Goal: Task Accomplishment & Management: Manage account settings

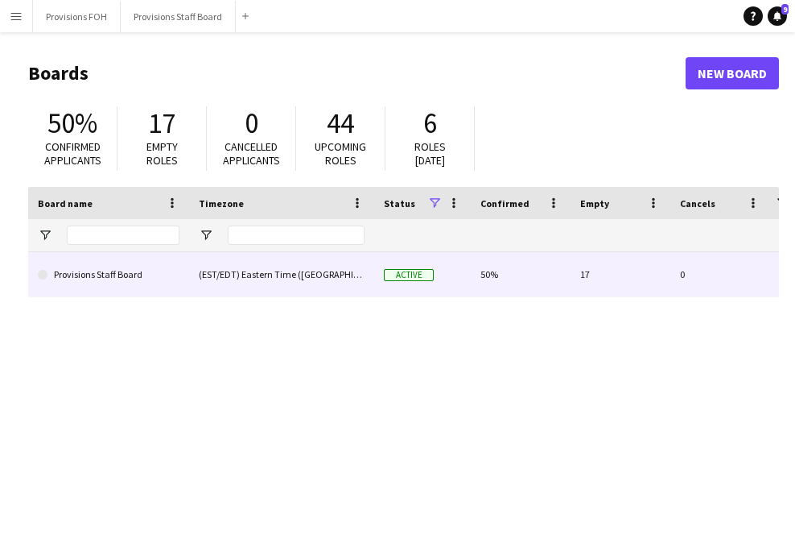
click at [95, 262] on link "Provisions Staff Board" at bounding box center [109, 274] width 142 height 45
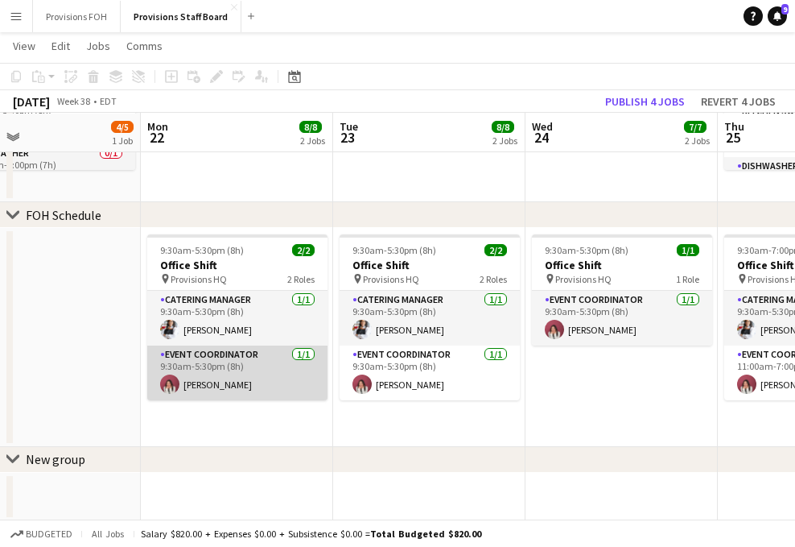
scroll to position [0, 436]
drag, startPoint x: 224, startPoint y: 363, endPoint x: 209, endPoint y: 364, distance: 14.5
click at [209, 364] on app-card-role "Event Coordinator [DATE] 9:30am-5:30pm (8h) [PERSON_NAME]" at bounding box center [238, 372] width 180 height 55
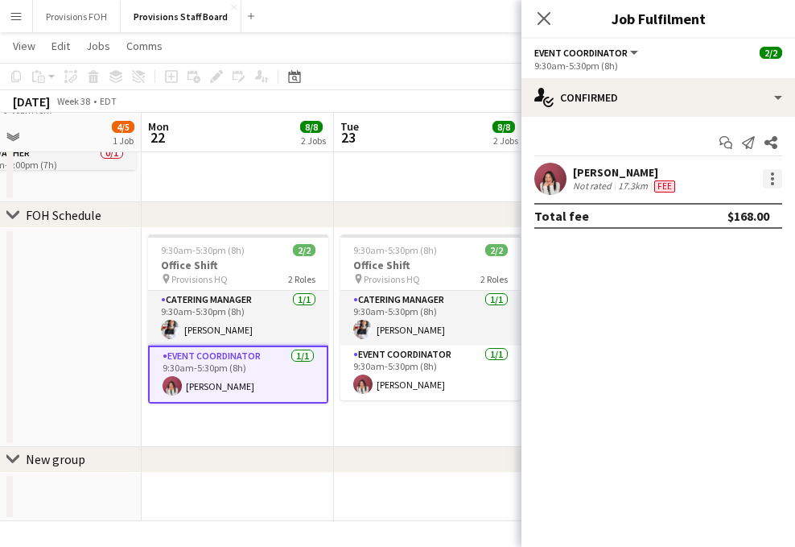
click at [779, 180] on div at bounding box center [772, 178] width 19 height 19
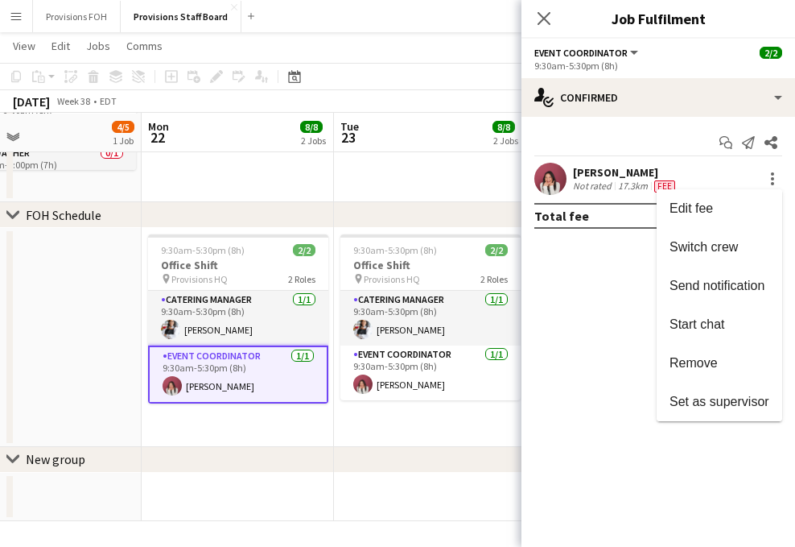
click at [403, 47] on div at bounding box center [397, 273] width 795 height 547
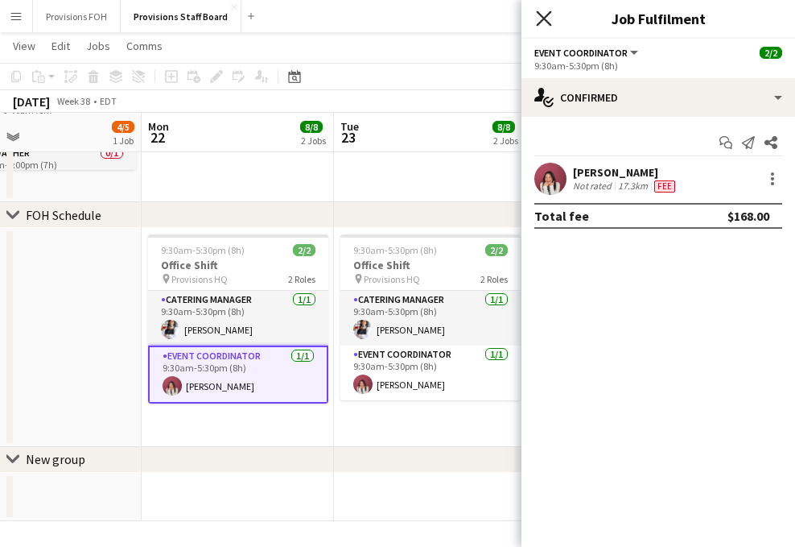
click at [550, 21] on icon "Close pop-in" at bounding box center [543, 17] width 15 height 15
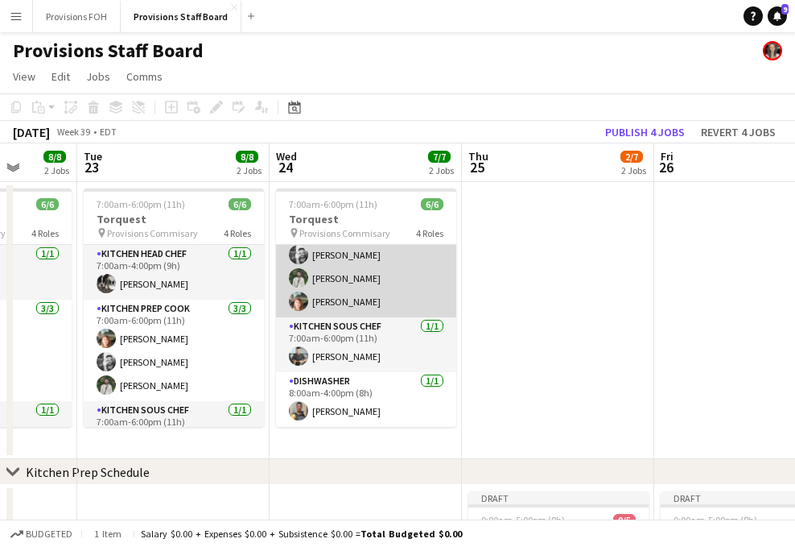
scroll to position [0, 0]
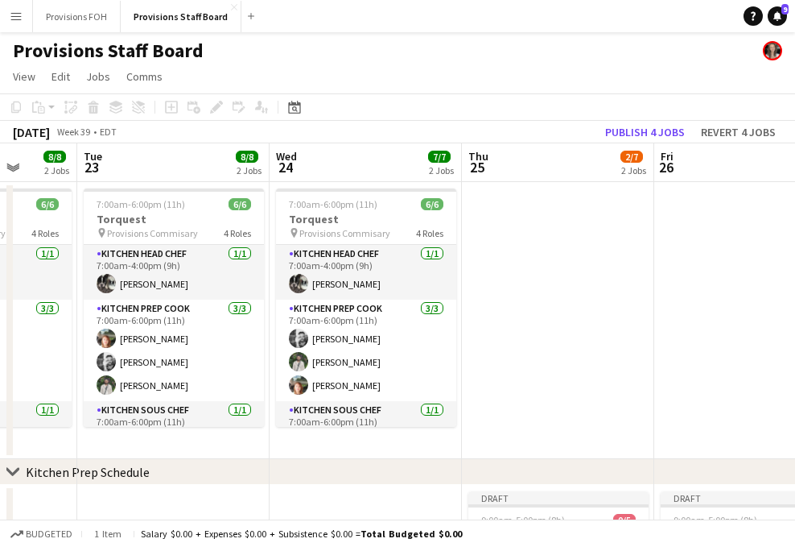
click at [475, 54] on div "Provisions Staff Board" at bounding box center [397, 47] width 795 height 31
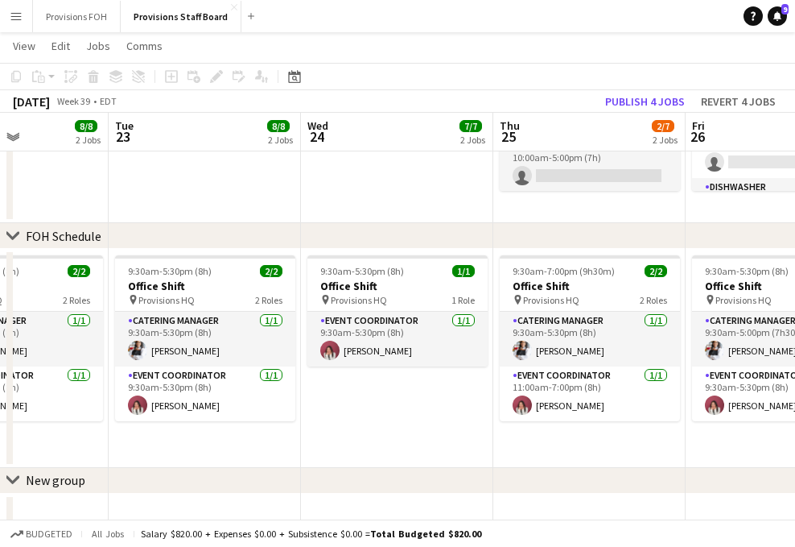
scroll to position [535, 0]
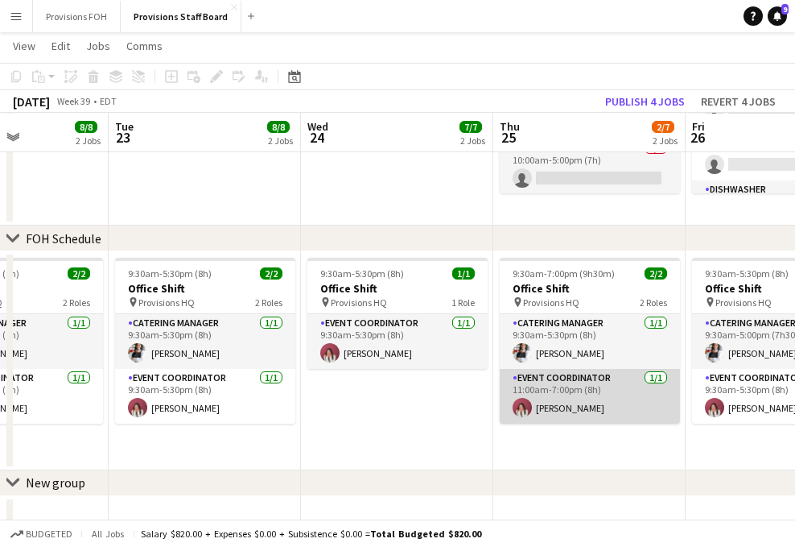
click at [606, 393] on app-card-role "Event Coordinator [DATE] 11:00am-7:00pm (8h) [PERSON_NAME]" at bounding box center [590, 396] width 180 height 55
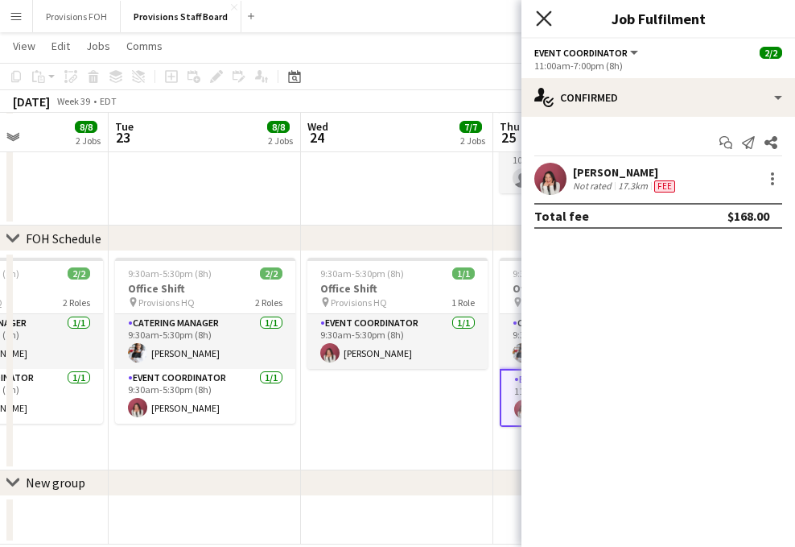
click at [546, 15] on icon at bounding box center [543, 17] width 15 height 15
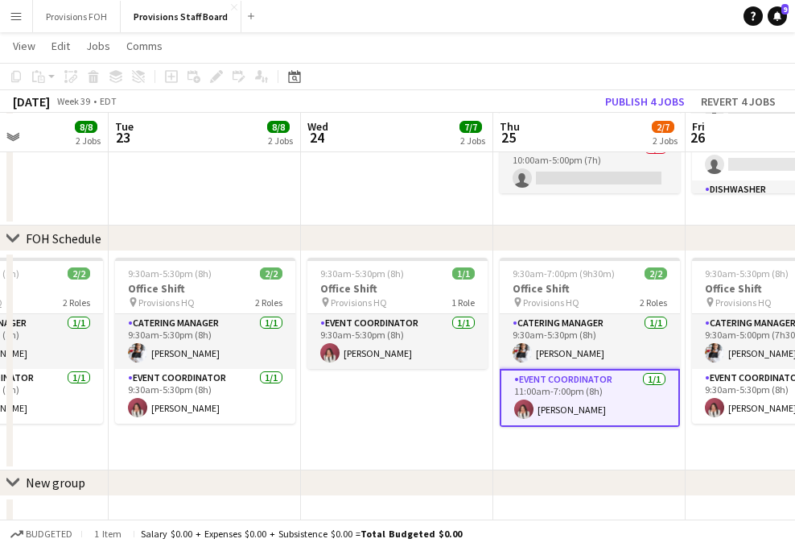
click at [511, 54] on app-page-menu "View Day view expanded Day view collapsed Month view Date picker Jump to [DATE]…" at bounding box center [397, 47] width 795 height 31
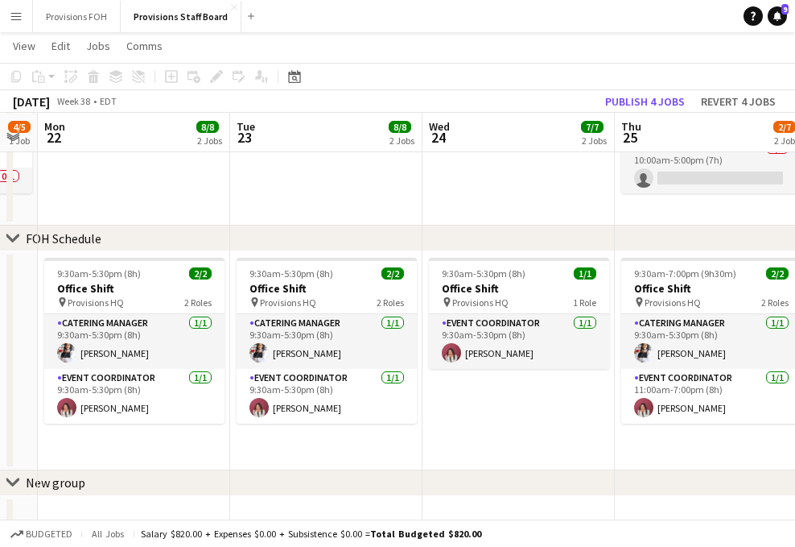
scroll to position [0, 470]
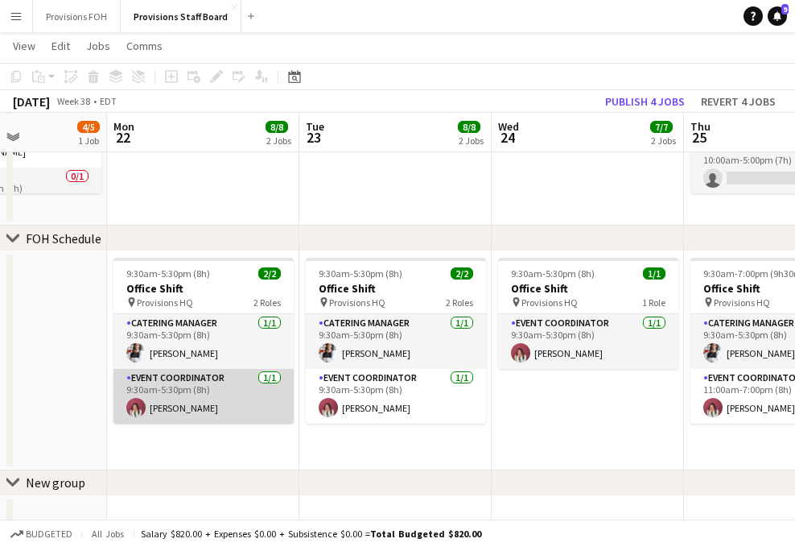
click at [216, 392] on app-card-role "Event Coordinator [DATE] 9:30am-5:30pm (8h) [PERSON_NAME]" at bounding box center [204, 396] width 180 height 55
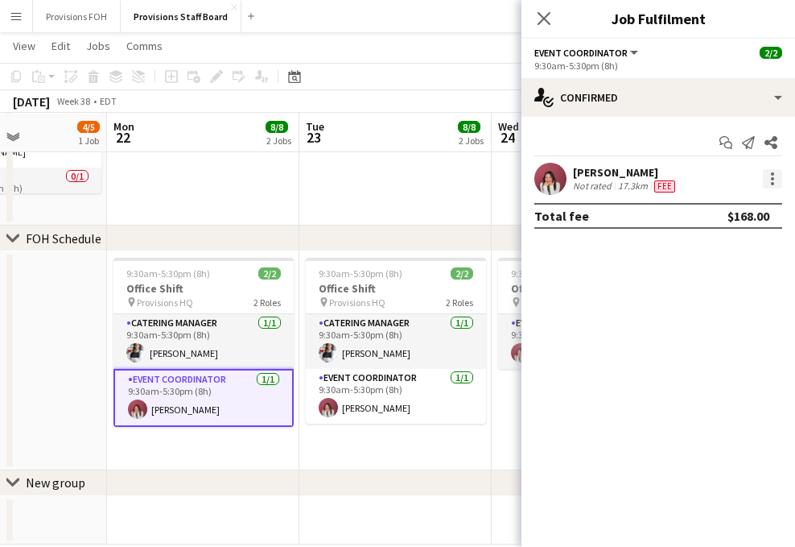
click at [773, 185] on div at bounding box center [772, 178] width 19 height 19
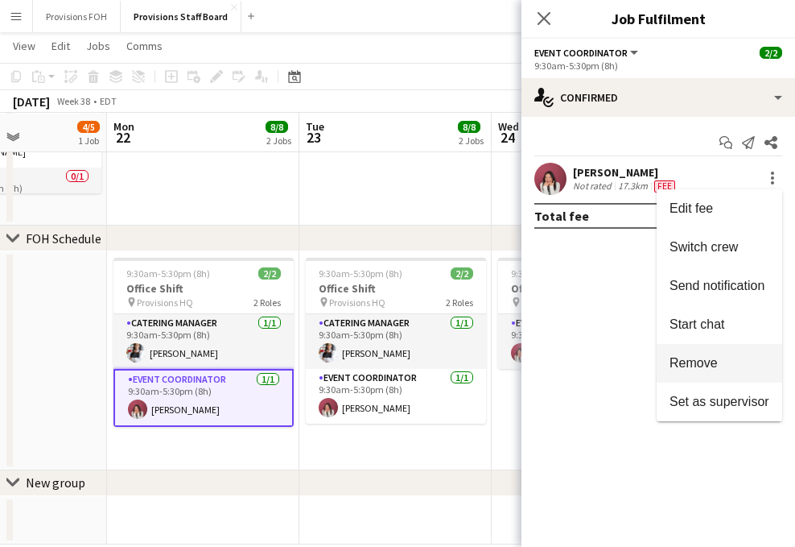
click at [695, 360] on span "Remove" at bounding box center [694, 363] width 48 height 14
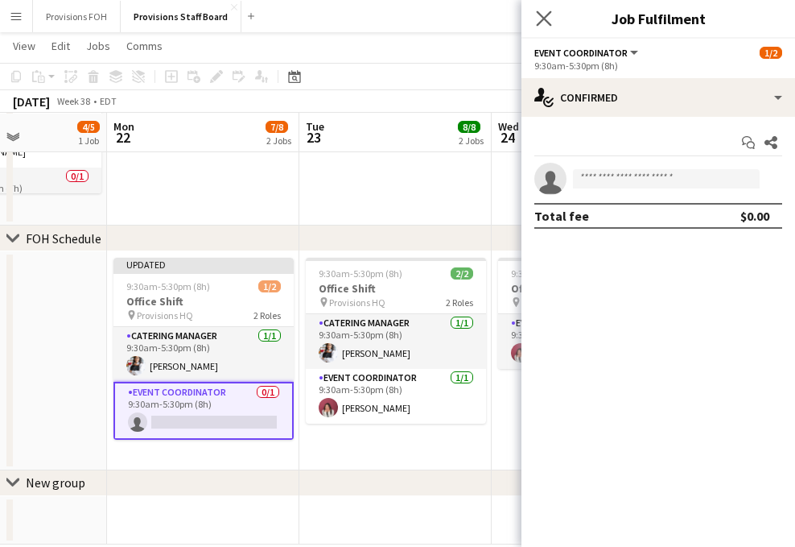
click at [542, 27] on app-icon "Close pop-in" at bounding box center [544, 18] width 23 height 23
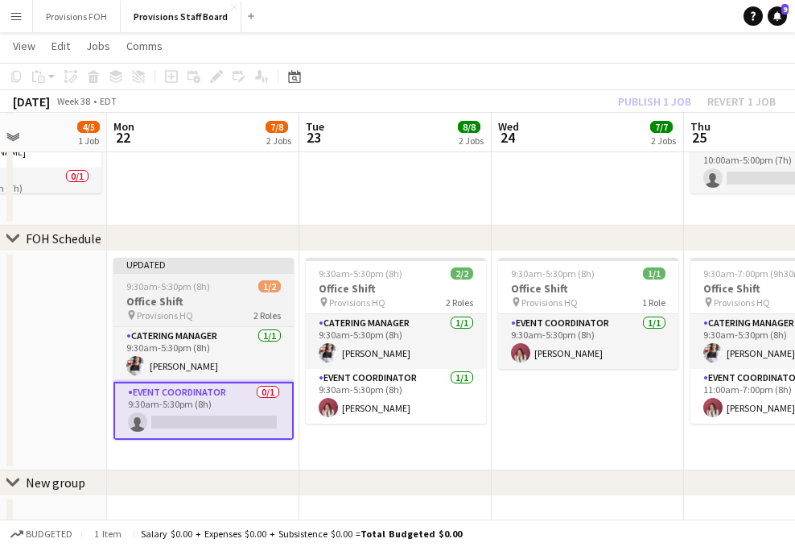
click at [217, 308] on h3 "Office Shift" at bounding box center [204, 301] width 180 height 14
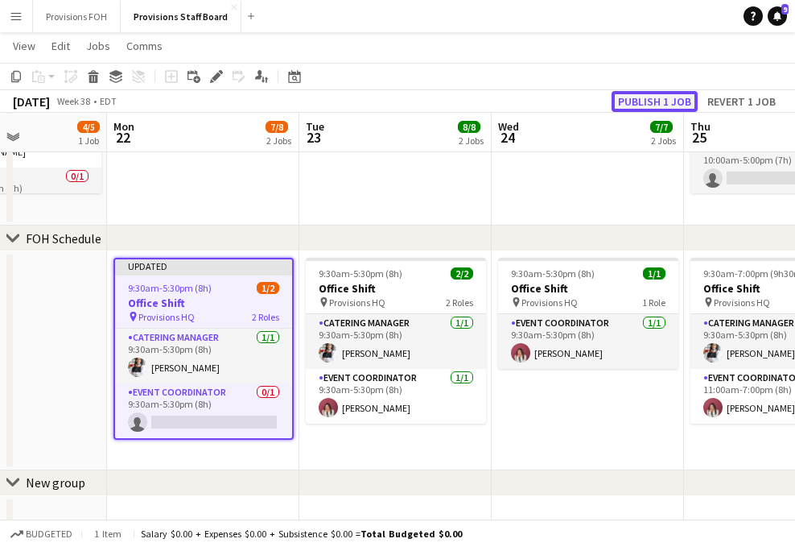
click at [647, 103] on button "Publish 1 job" at bounding box center [655, 101] width 86 height 21
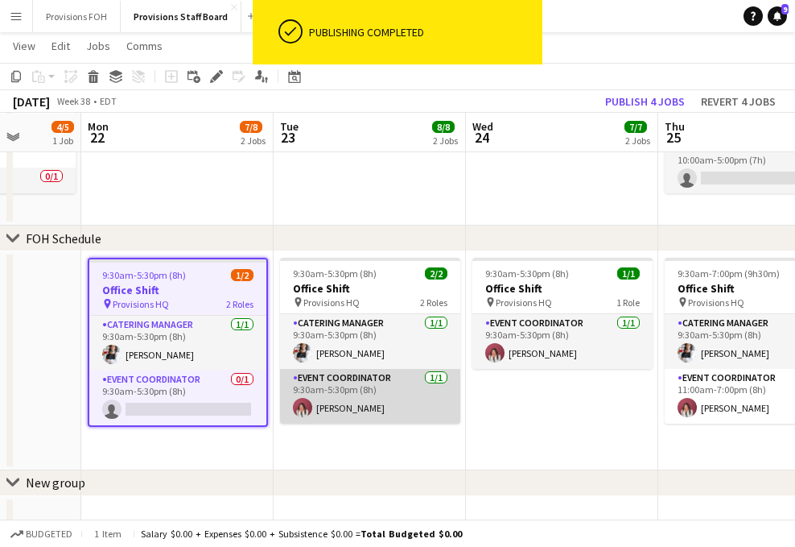
scroll to position [0, 497]
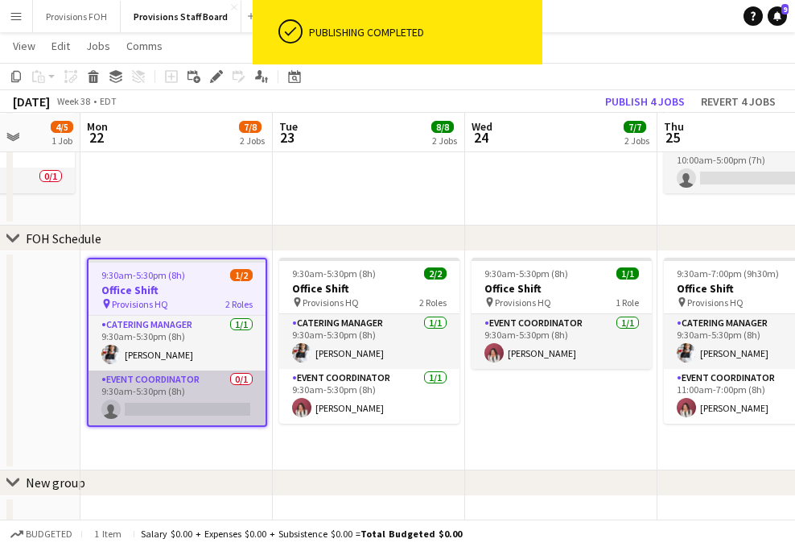
click at [159, 390] on app-card-role "Event Coordinator 0/1 9:30am-5:30pm (8h) single-neutral-actions" at bounding box center [177, 397] width 177 height 55
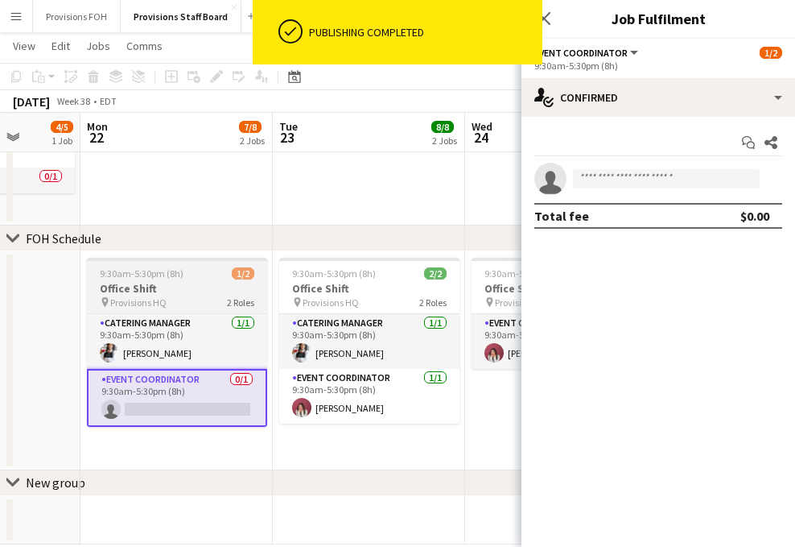
click at [187, 291] on h3 "Office Shift" at bounding box center [177, 288] width 180 height 14
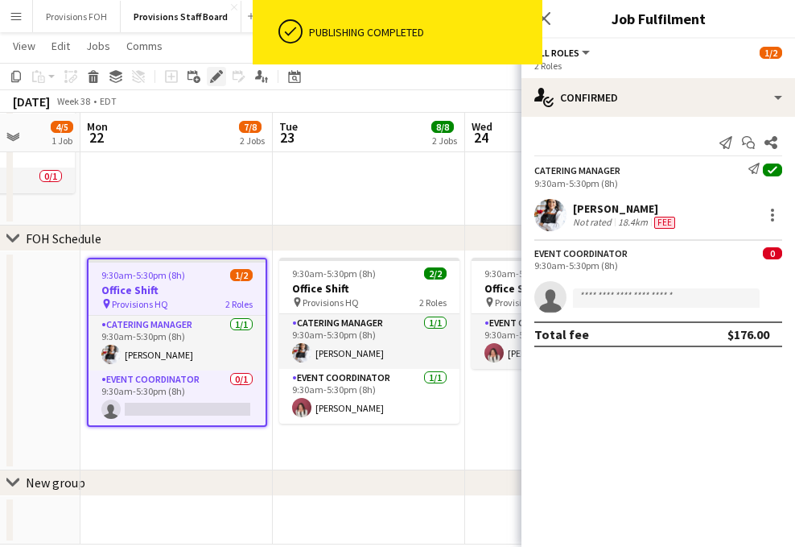
click at [219, 76] on icon at bounding box center [216, 76] width 9 height 9
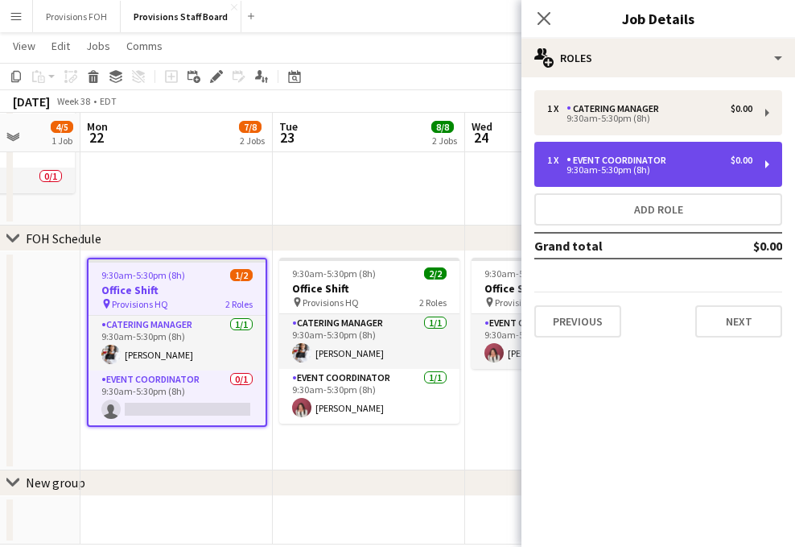
click at [686, 156] on div "1 x Event Coordinator $0.00" at bounding box center [649, 160] width 205 height 11
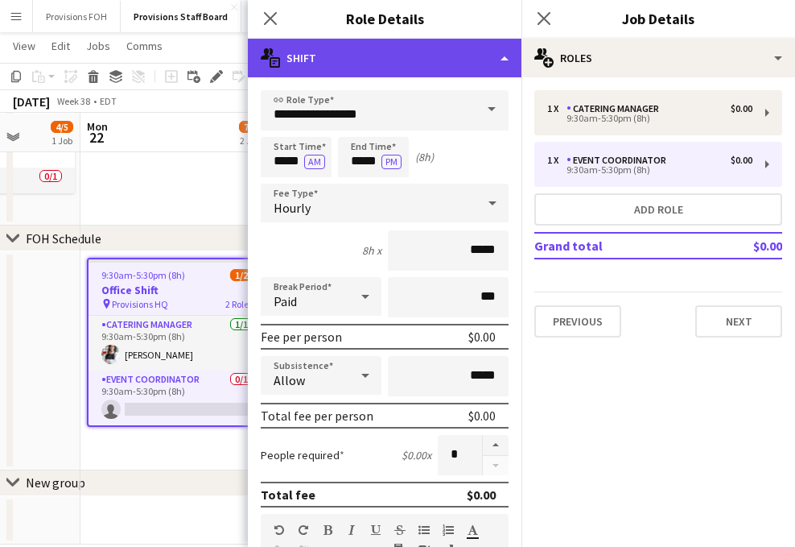
click at [501, 65] on div "multiple-actions-text Shift" at bounding box center [385, 58] width 274 height 39
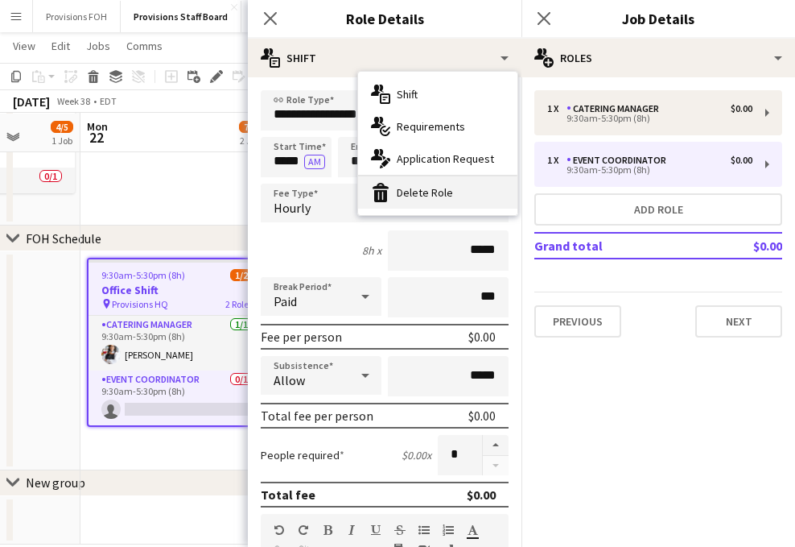
click at [405, 197] on div "bin-2 Delete Role" at bounding box center [437, 192] width 159 height 32
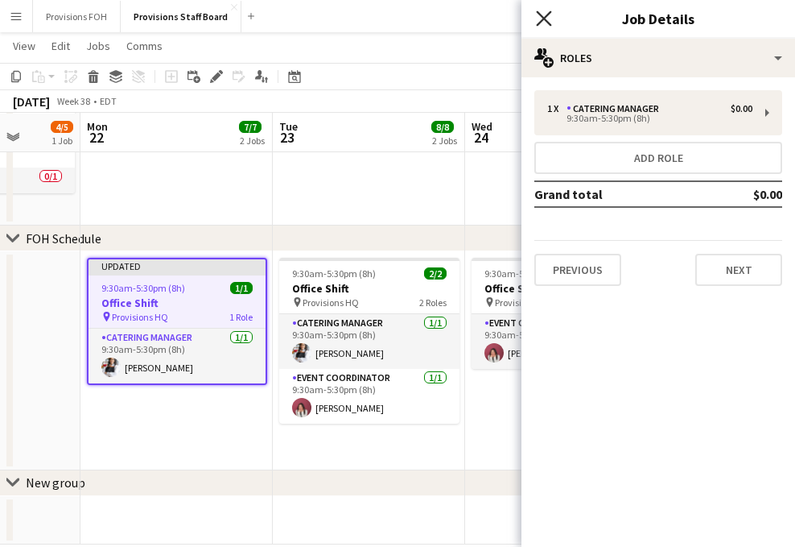
click at [541, 19] on icon "Close pop-in" at bounding box center [543, 17] width 15 height 15
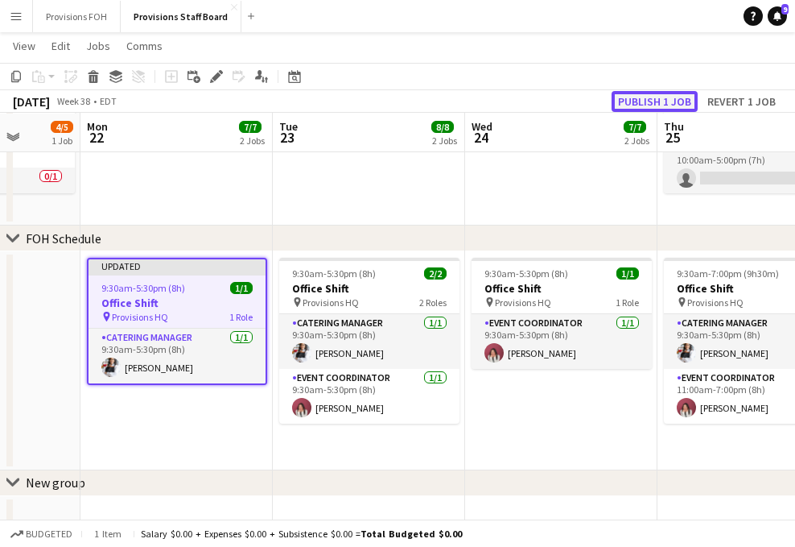
click at [654, 93] on button "Publish 1 job" at bounding box center [655, 101] width 86 height 21
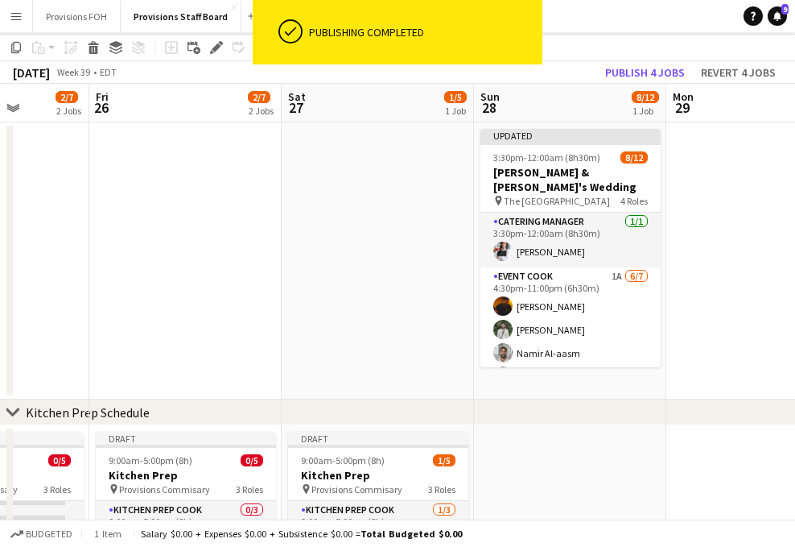
scroll to position [0, 0]
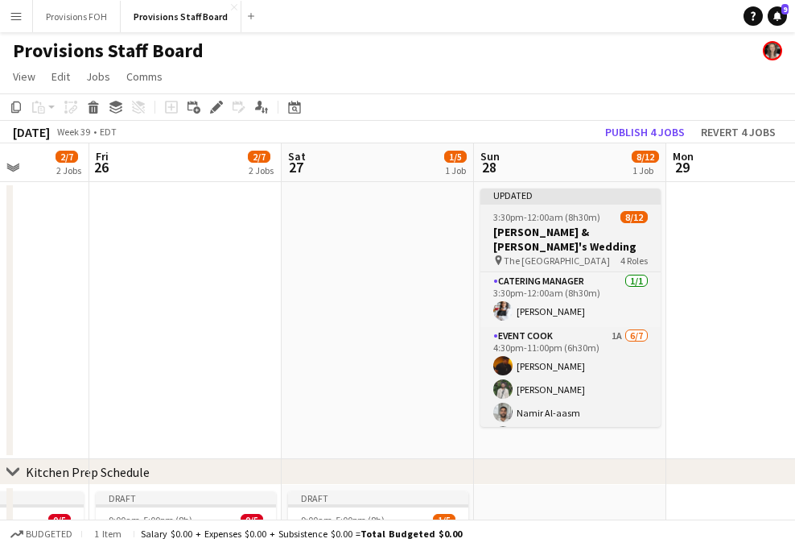
click at [581, 214] on span "3:30pm-12:00am (8h30m) (Mon)" at bounding box center [556, 217] width 127 height 12
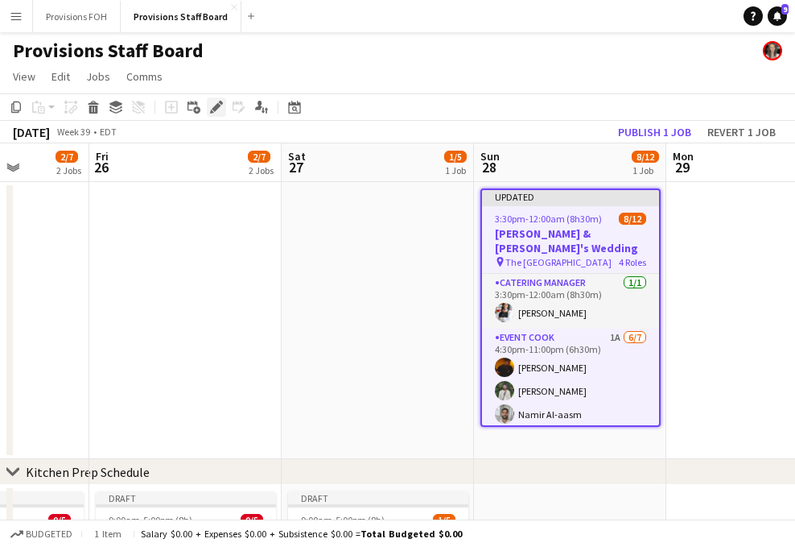
click at [225, 105] on div "Edit" at bounding box center [216, 106] width 19 height 19
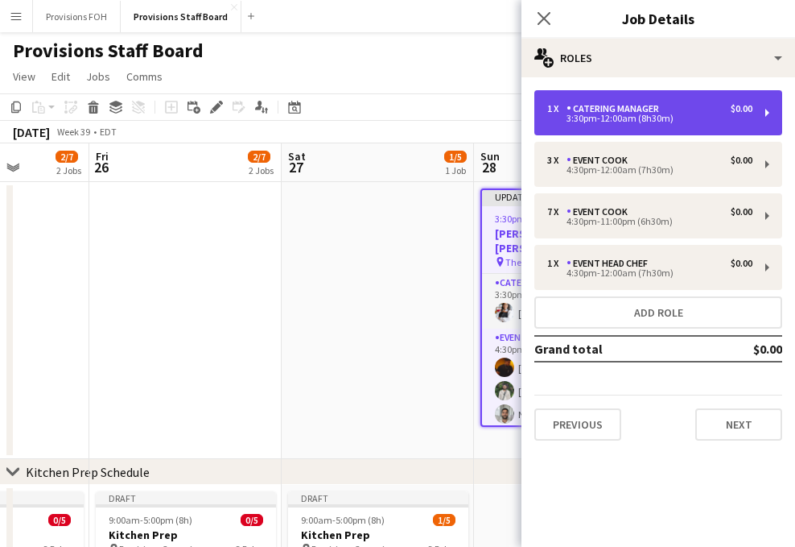
click at [613, 108] on div "Catering Manager" at bounding box center [616, 108] width 99 height 11
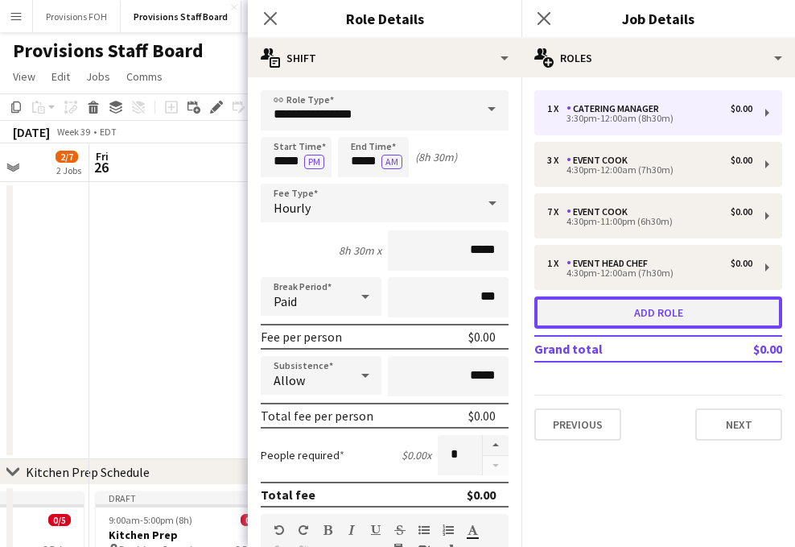
click at [625, 308] on button "Add role" at bounding box center [659, 312] width 248 height 32
type input "*****"
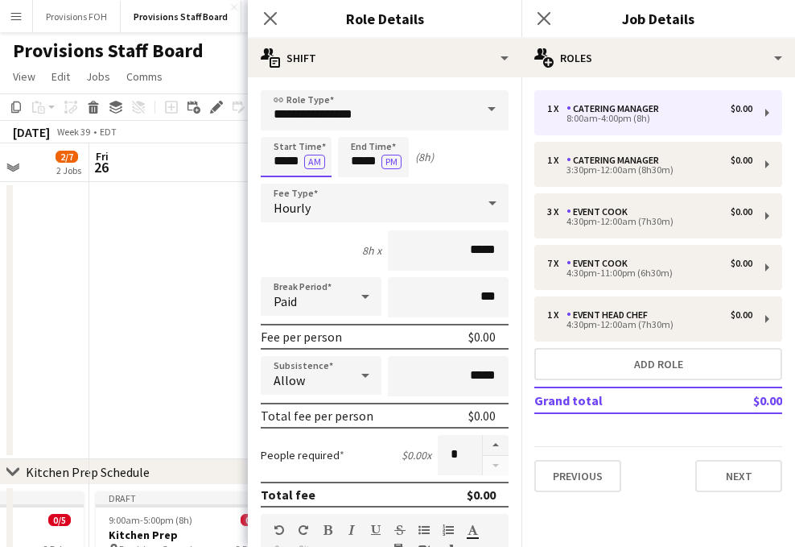
click at [286, 160] on input "*****" at bounding box center [296, 157] width 71 height 40
type input "****"
type input "*****"
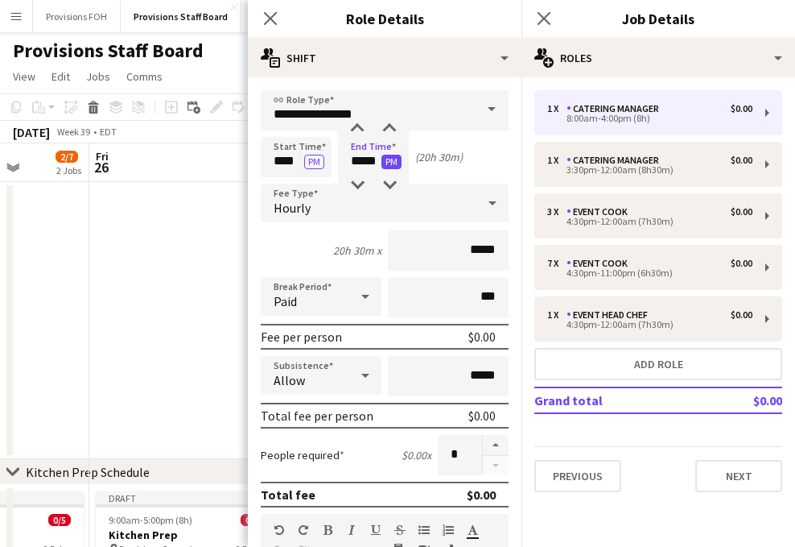
click at [396, 162] on button "PM" at bounding box center [392, 162] width 20 height 14
click at [720, 473] on button "Next" at bounding box center [739, 476] width 87 height 32
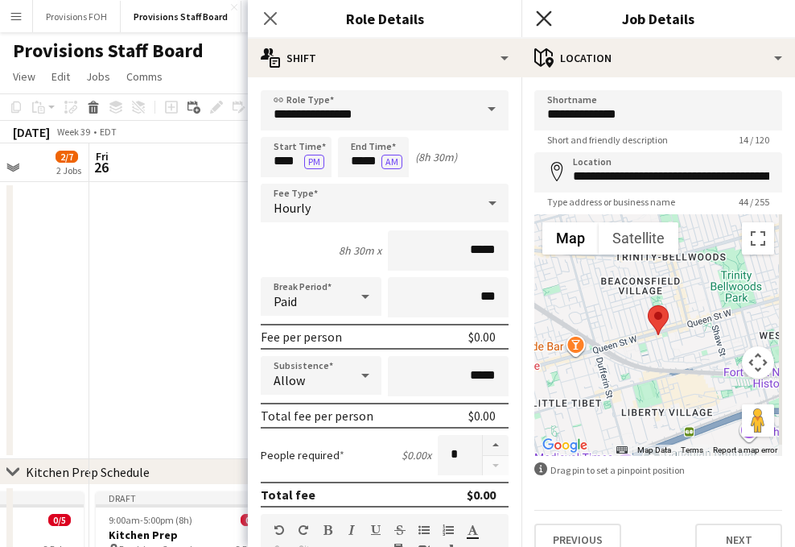
click at [547, 15] on icon at bounding box center [543, 17] width 15 height 15
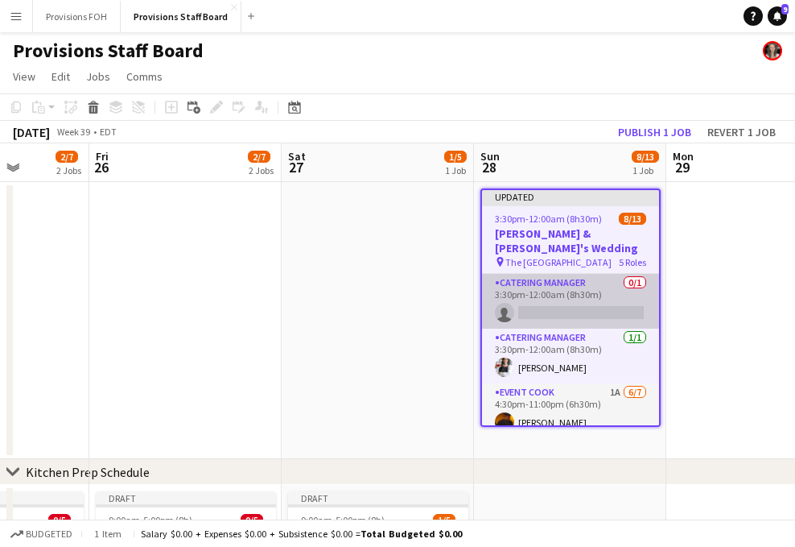
click at [546, 301] on app-card-role "Catering Manager 0/1 3:30pm-12:00am (8h30m) single-neutral-actions" at bounding box center [570, 301] width 177 height 55
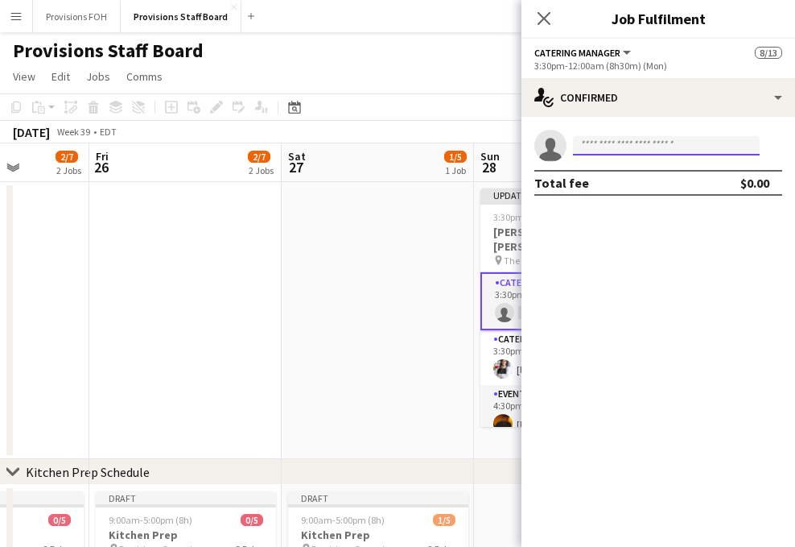
click at [615, 147] on input at bounding box center [666, 145] width 187 height 19
type input "*"
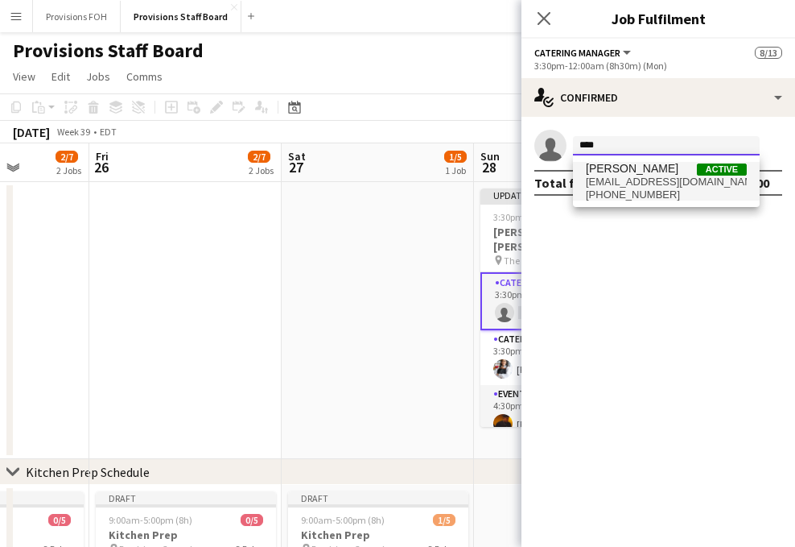
type input "****"
click at [623, 180] on span "[EMAIL_ADDRESS][DOMAIN_NAME]" at bounding box center [666, 181] width 161 height 13
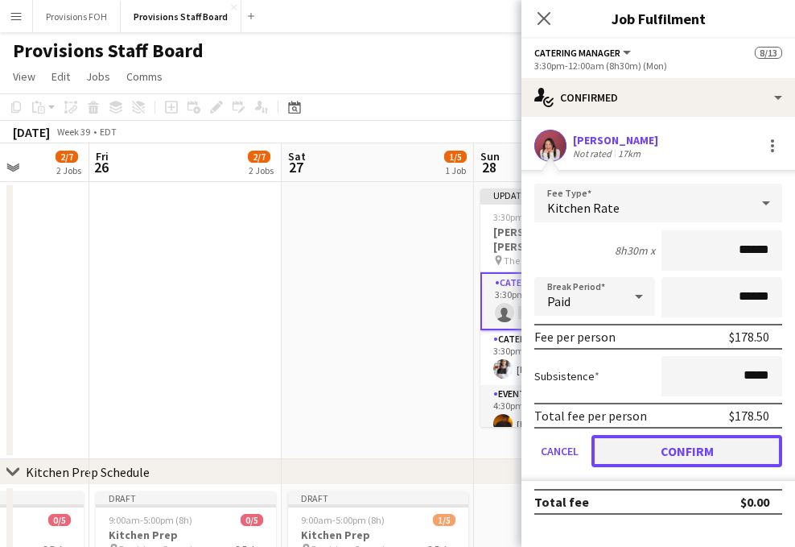
click at [676, 456] on button "Confirm" at bounding box center [687, 451] width 191 height 32
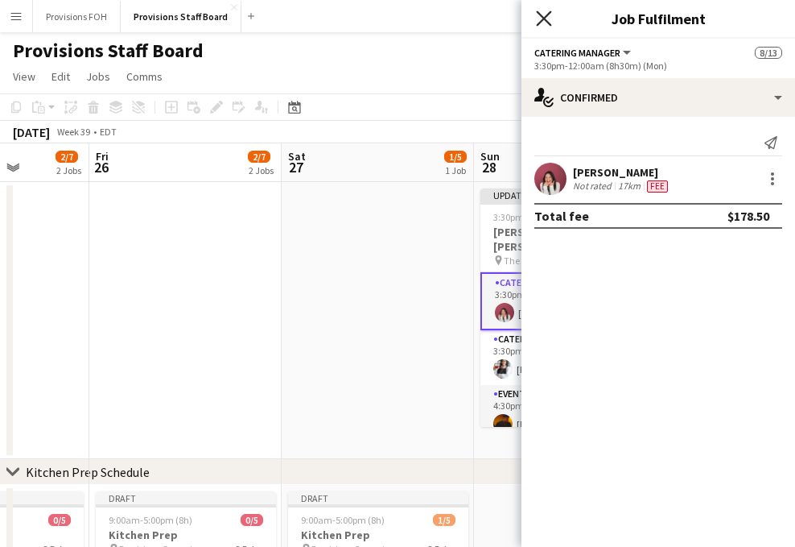
click at [543, 22] on icon "Close pop-in" at bounding box center [543, 17] width 15 height 15
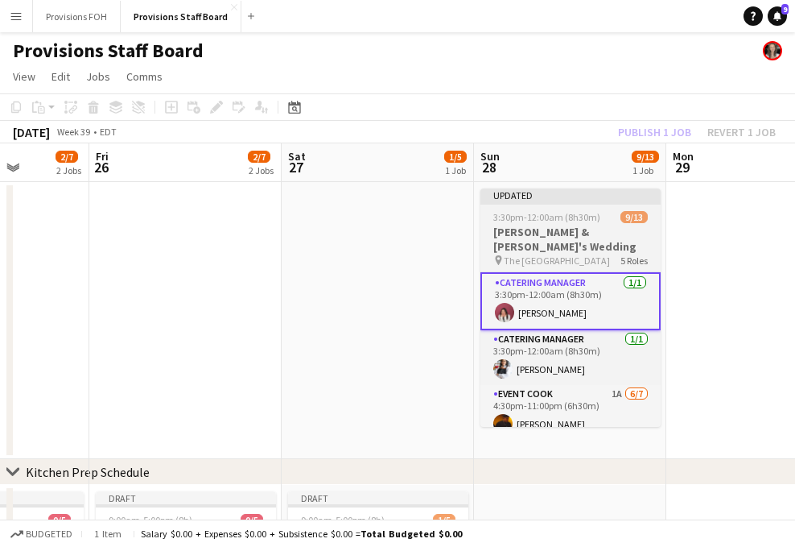
click at [580, 200] on div "Updated" at bounding box center [571, 194] width 180 height 13
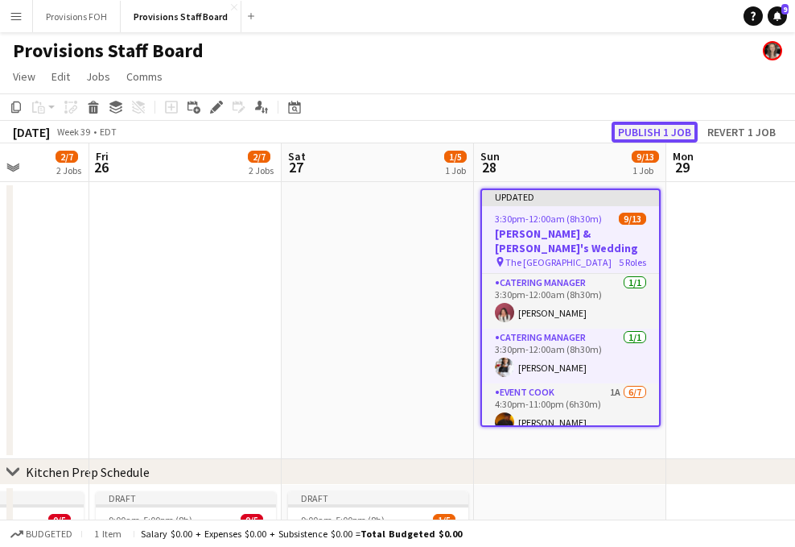
click at [637, 131] on button "Publish 1 job" at bounding box center [655, 132] width 86 height 21
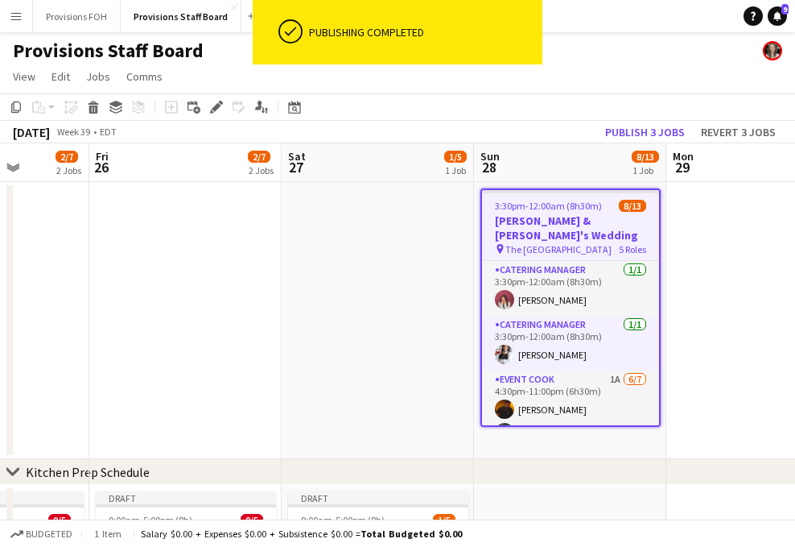
click at [600, 57] on div "Provisions Staff Board" at bounding box center [397, 47] width 795 height 31
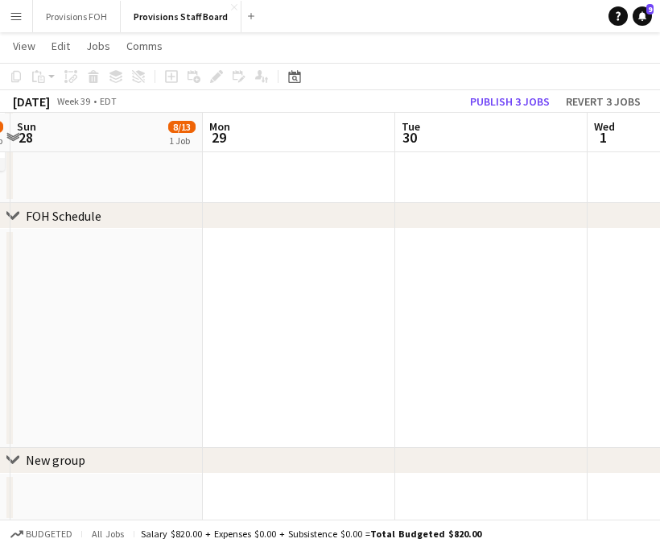
scroll to position [559, 0]
click at [266, 413] on app-date-cell at bounding box center [299, 336] width 192 height 219
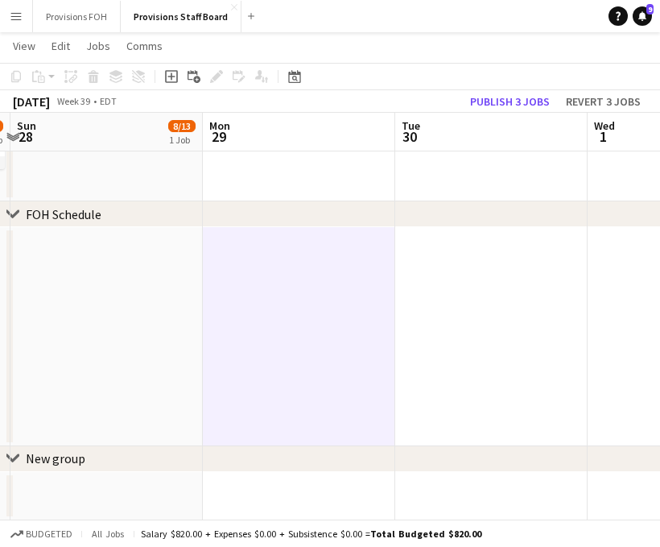
click at [213, 429] on app-date-cell at bounding box center [299, 336] width 192 height 219
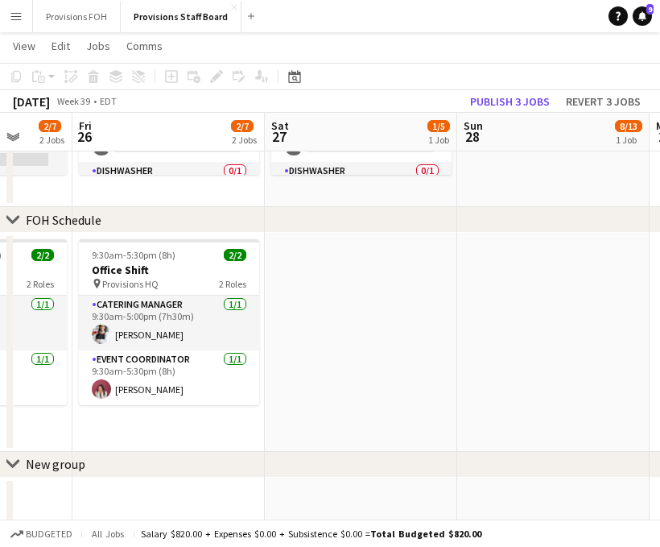
scroll to position [0, 506]
drag, startPoint x: 213, startPoint y: 429, endPoint x: 266, endPoint y: 365, distance: 83.0
click at [266, 365] on app-calendar-viewport "Tue 23 8/8 2 Jobs Wed 24 7/7 2 Jobs Thu 25 2/7 2 Jobs Fri 26 2/7 2 Jobs Sat 27 …" at bounding box center [330, 18] width 660 height 1016
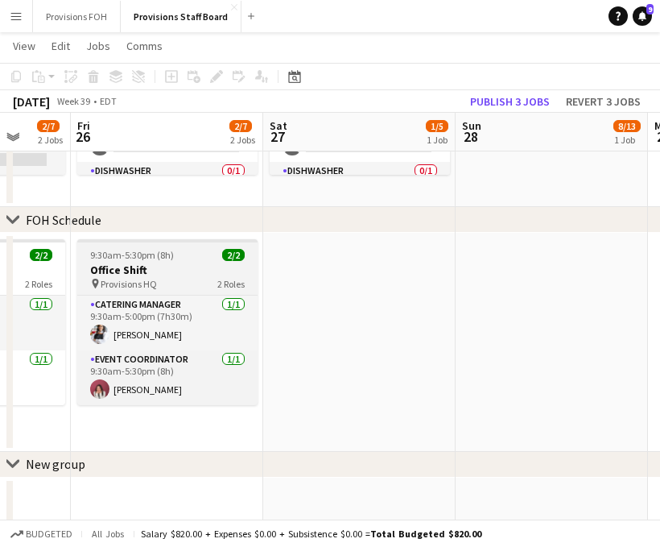
click at [180, 273] on h3 "Office Shift" at bounding box center [167, 269] width 180 height 14
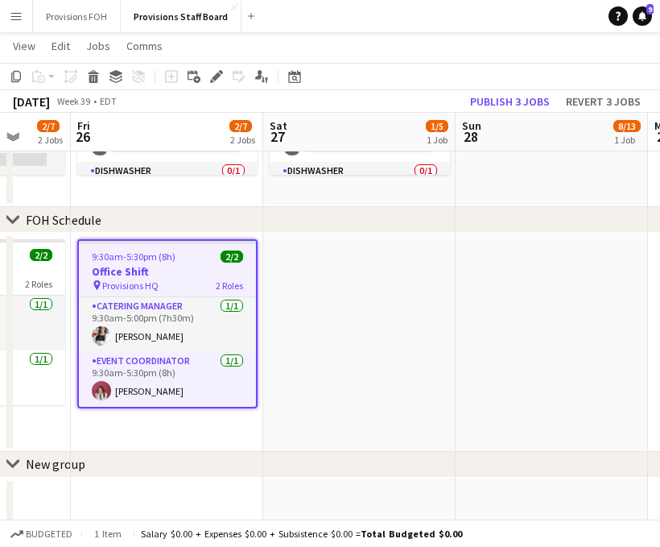
click at [379, 350] on app-date-cell at bounding box center [359, 342] width 192 height 219
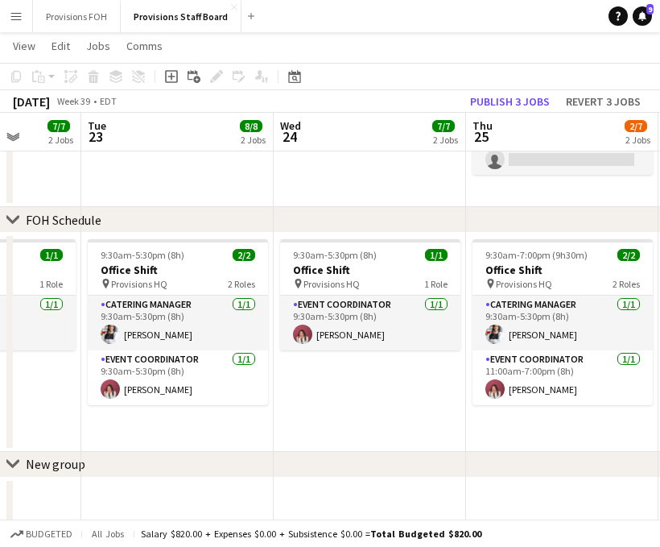
scroll to position [0, 460]
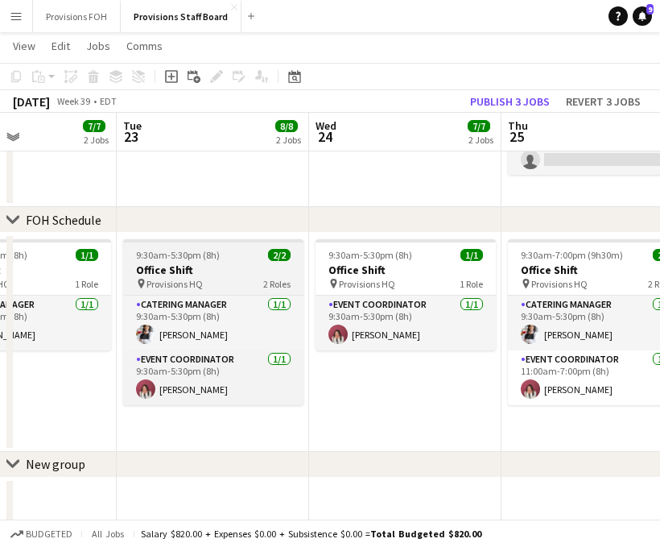
click at [237, 277] on div "pin Provisions HQ 2 Roles" at bounding box center [213, 283] width 180 height 13
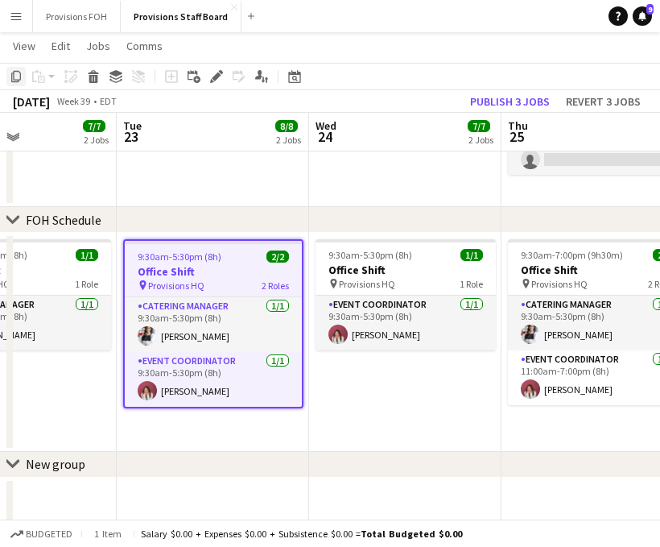
click at [16, 80] on icon at bounding box center [16, 76] width 10 height 11
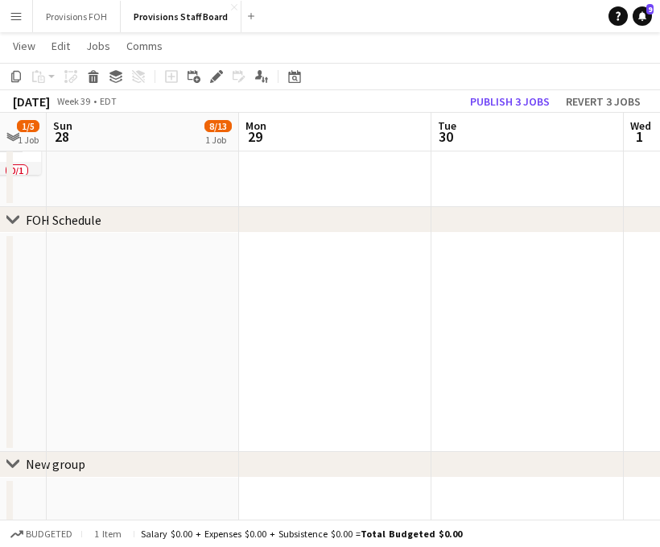
scroll to position [0, 725]
click at [328, 309] on app-date-cell at bounding box center [333, 342] width 192 height 219
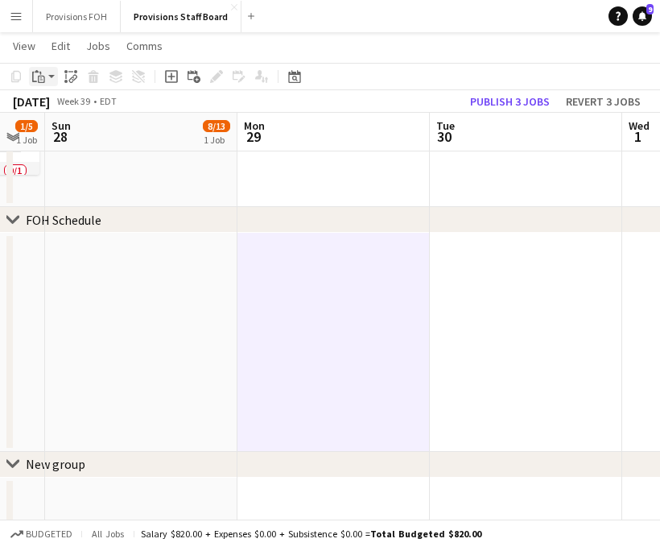
click at [46, 73] on div "Paste" at bounding box center [38, 76] width 19 height 19
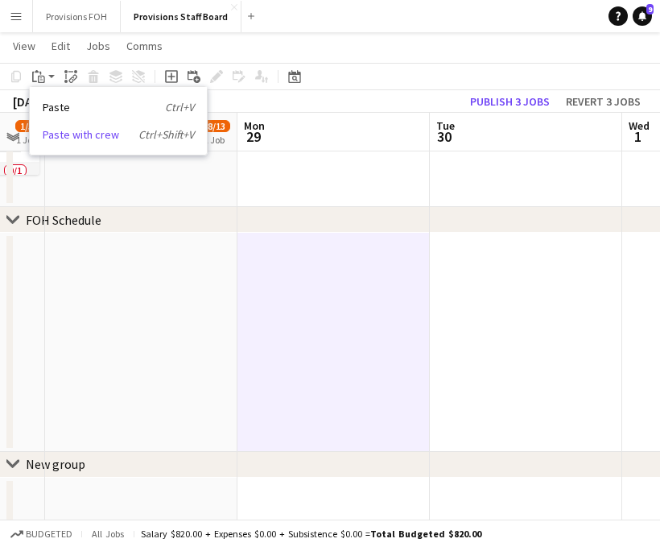
click at [64, 134] on link "Paste with crew Ctrl+Shift+V" at bounding box center [118, 134] width 151 height 14
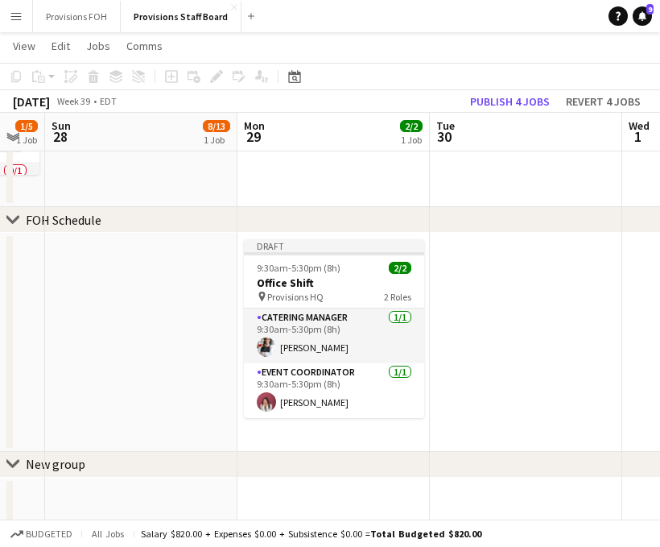
click at [506, 303] on app-date-cell at bounding box center [526, 342] width 192 height 219
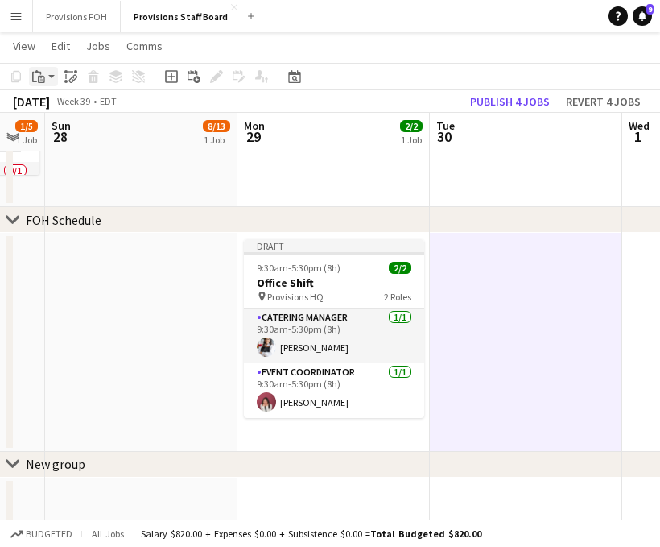
click at [47, 76] on div "Paste" at bounding box center [38, 76] width 19 height 19
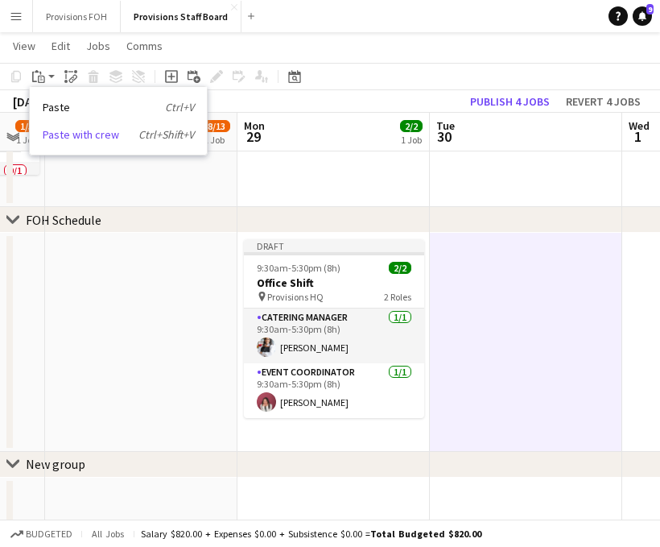
click at [61, 134] on link "Paste with crew Ctrl+Shift+V" at bounding box center [118, 134] width 151 height 14
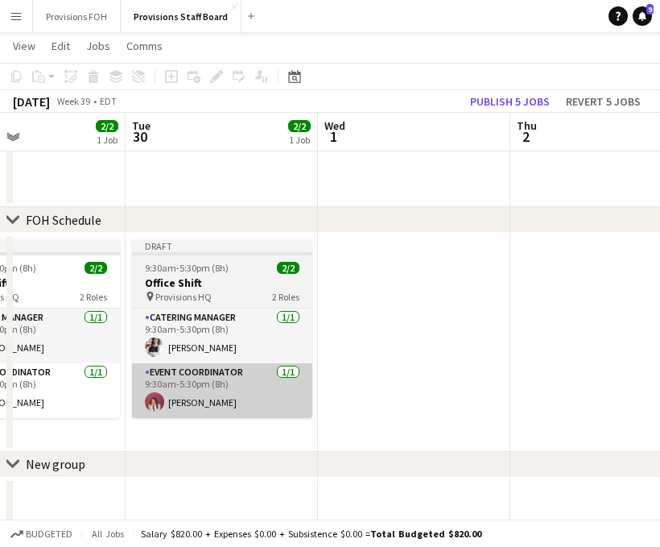
scroll to position [0, 659]
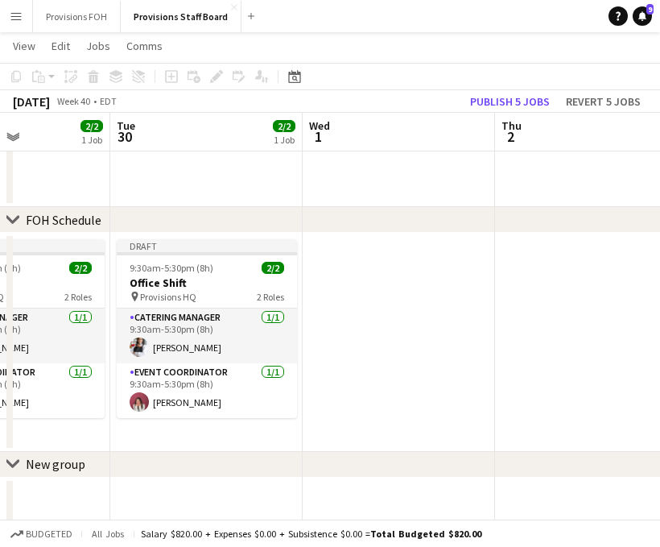
click at [369, 327] on app-date-cell at bounding box center [399, 342] width 192 height 219
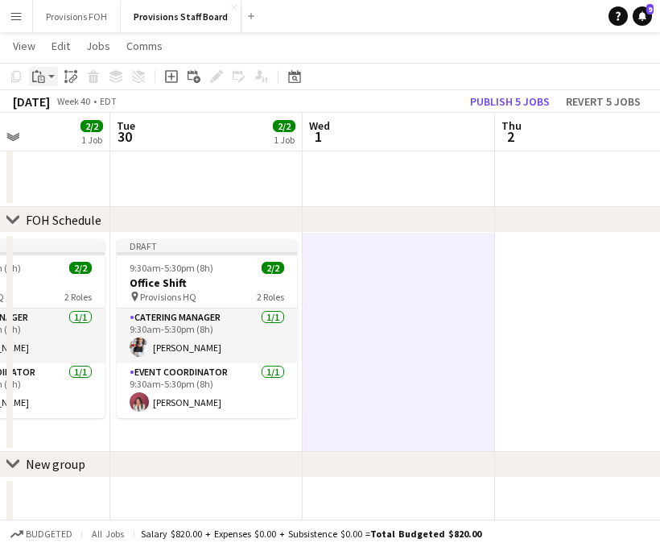
click at [50, 78] on app-action-btn "Paste" at bounding box center [43, 76] width 29 height 19
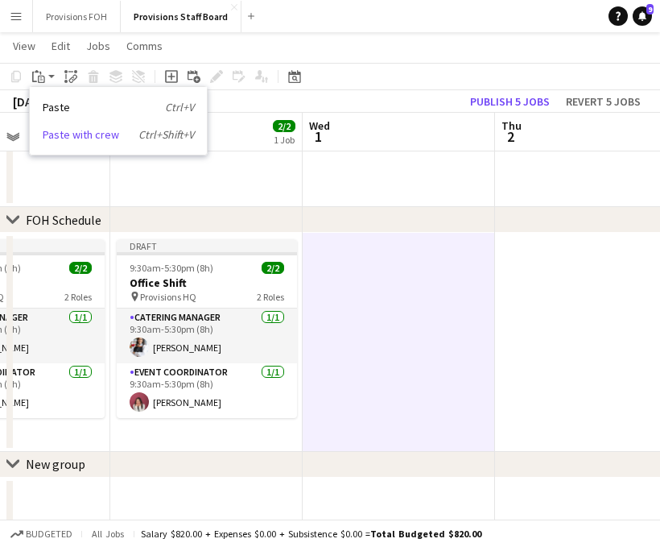
click at [60, 135] on link "Paste with crew Ctrl+Shift+V" at bounding box center [118, 134] width 151 height 14
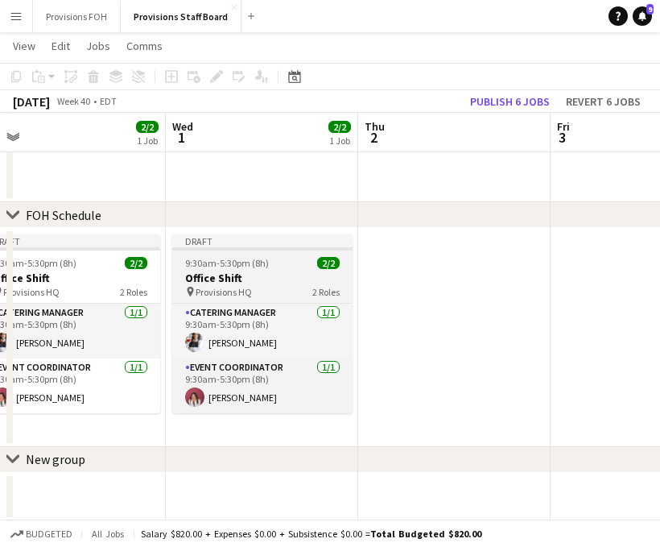
scroll to position [0, 361]
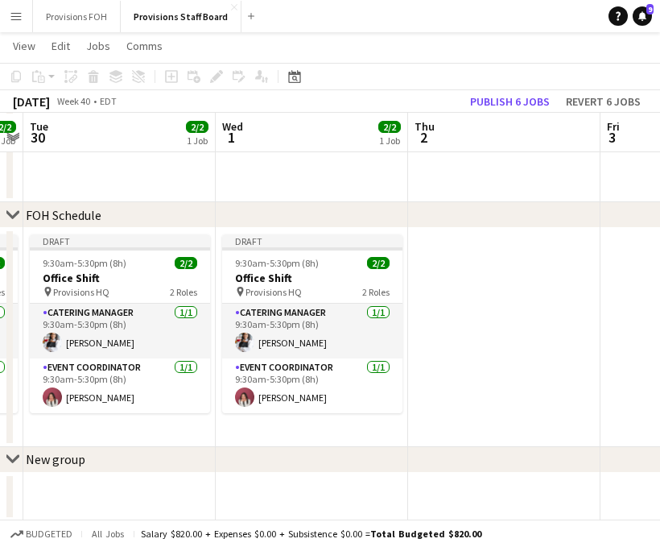
click at [463, 314] on app-date-cell at bounding box center [504, 337] width 192 height 219
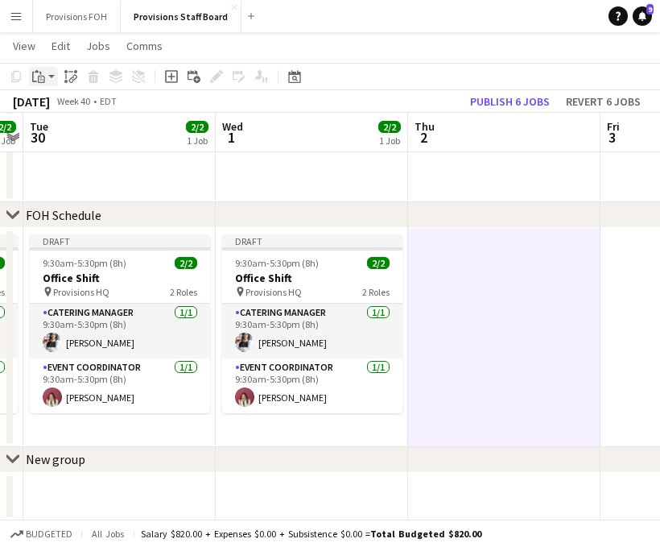
click at [48, 77] on app-action-btn "Paste" at bounding box center [43, 76] width 29 height 19
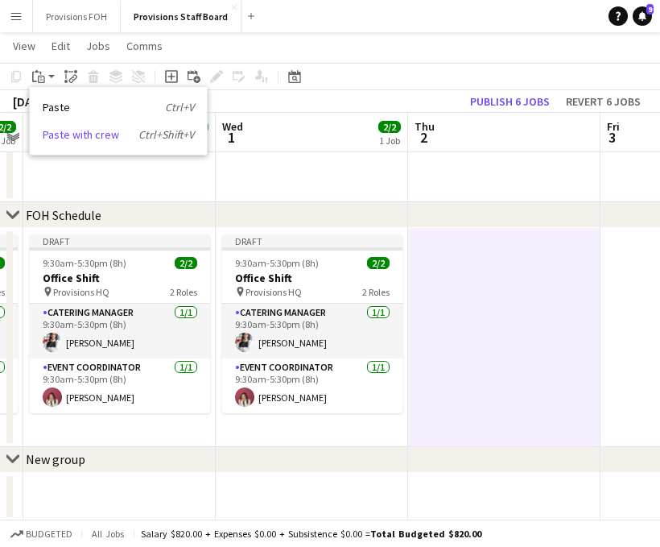
click at [57, 140] on link "Paste with crew Ctrl+Shift+V" at bounding box center [118, 134] width 151 height 14
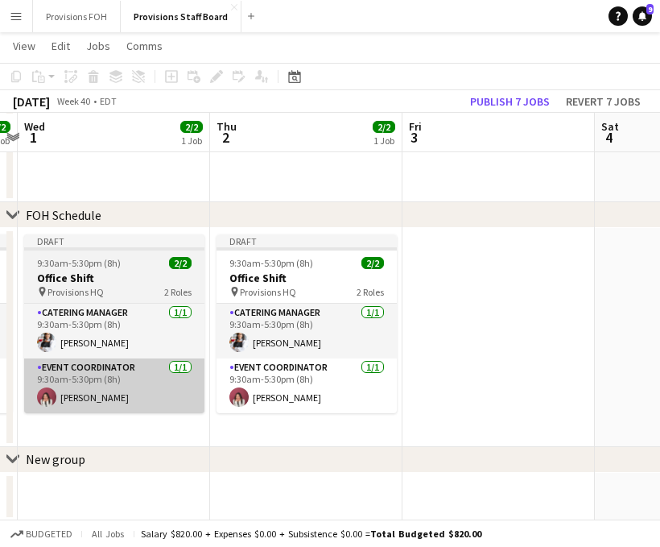
scroll to position [0, 560]
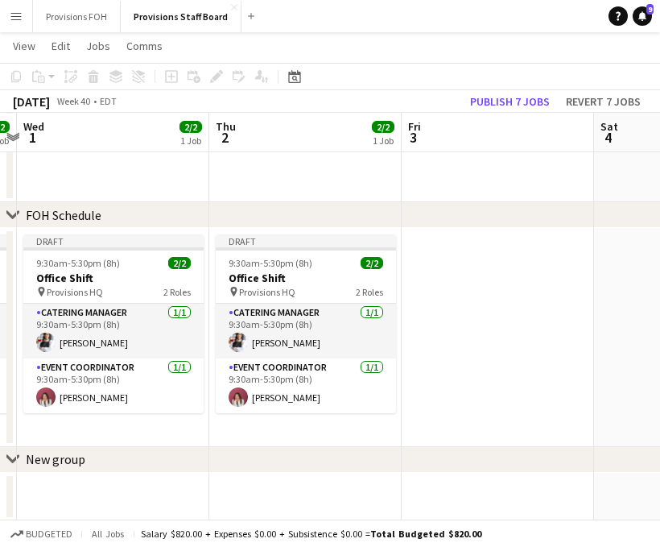
click at [502, 309] on app-date-cell at bounding box center [498, 337] width 192 height 219
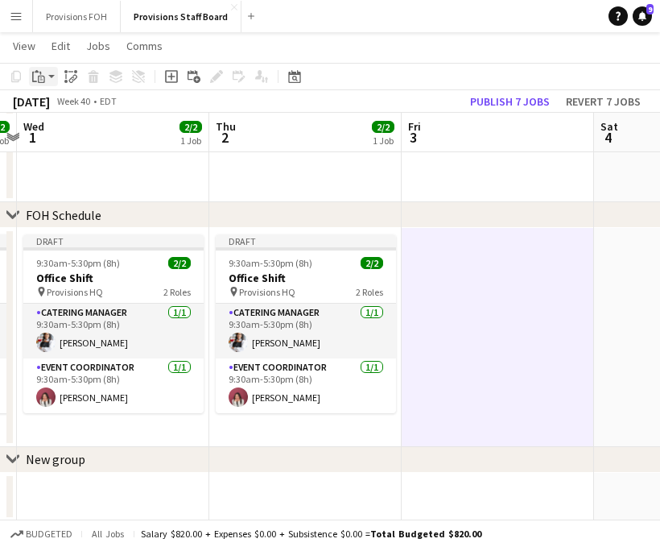
click at [49, 76] on app-action-btn "Paste" at bounding box center [43, 76] width 29 height 19
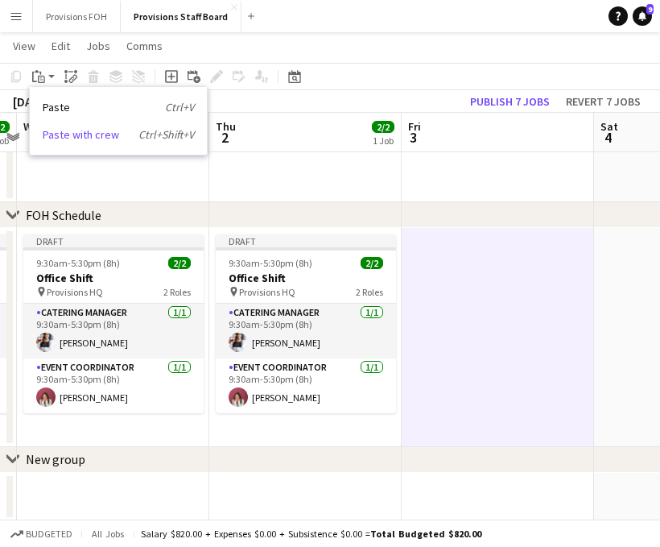
click at [64, 136] on link "Paste with crew Ctrl+Shift+V" at bounding box center [118, 134] width 151 height 14
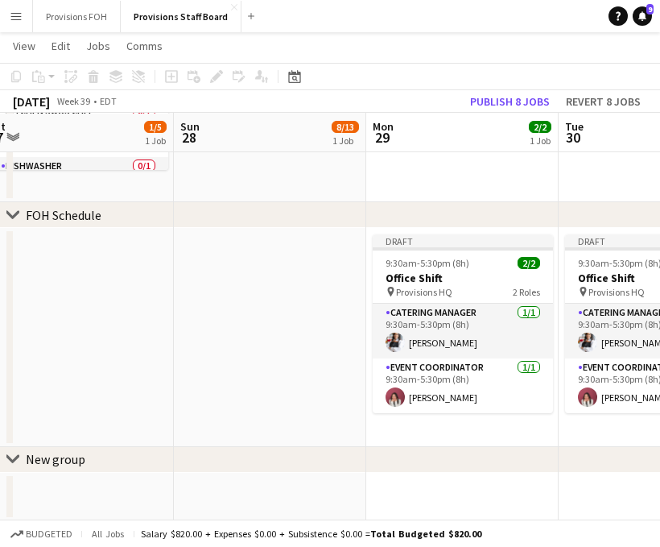
scroll to position [0, 611]
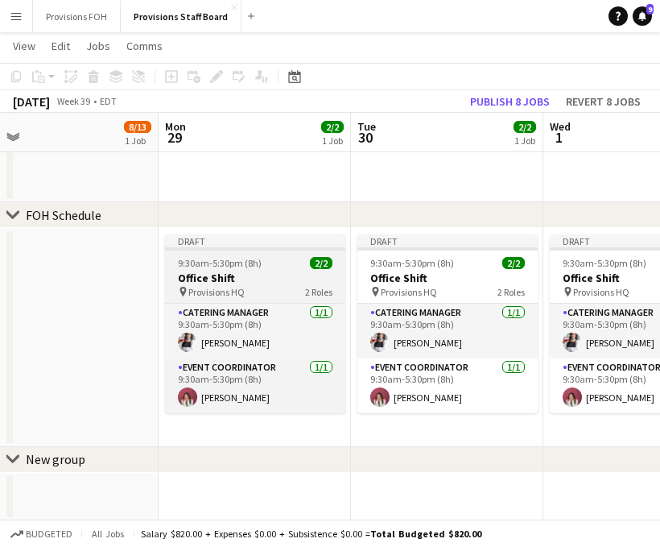
click at [280, 275] on h3 "Office Shift" at bounding box center [255, 277] width 180 height 14
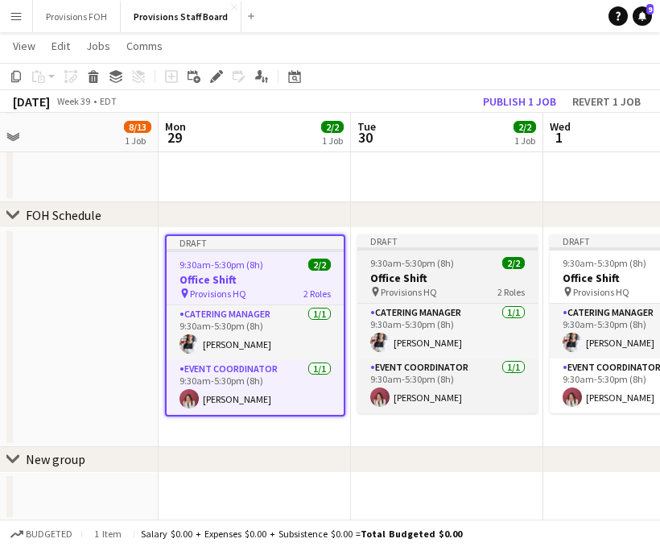
click at [428, 264] on span "9:30am-5:30pm (8h)" at bounding box center [412, 263] width 84 height 12
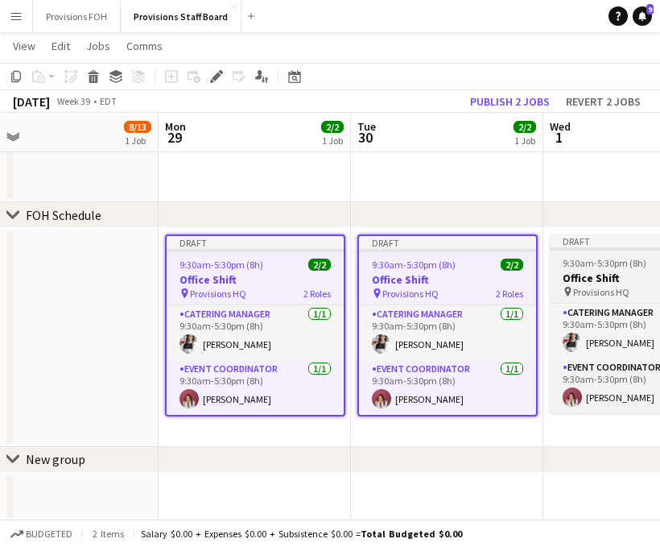
click at [621, 262] on span "9:30am-5:30pm (8h)" at bounding box center [605, 263] width 84 height 12
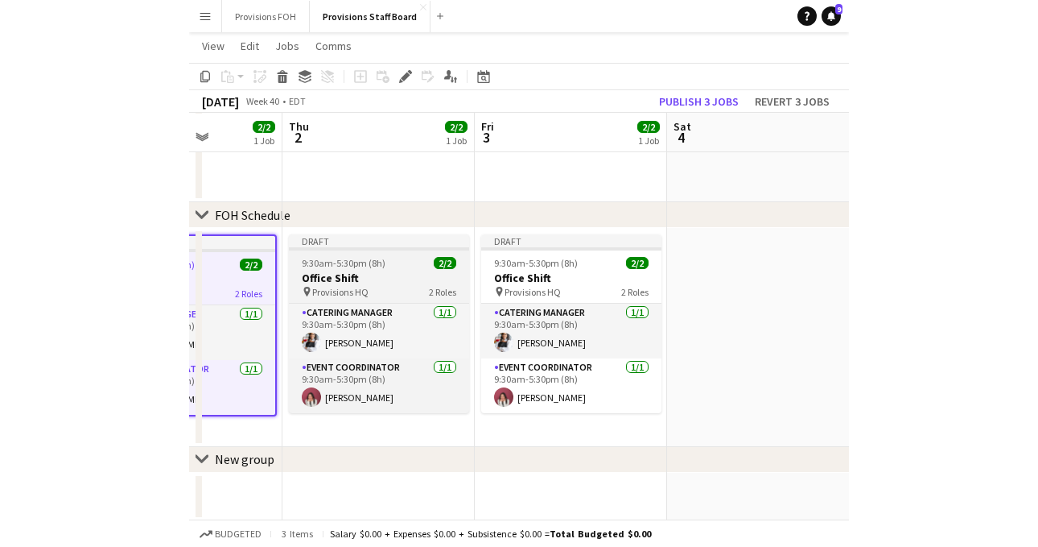
scroll to position [0, 677]
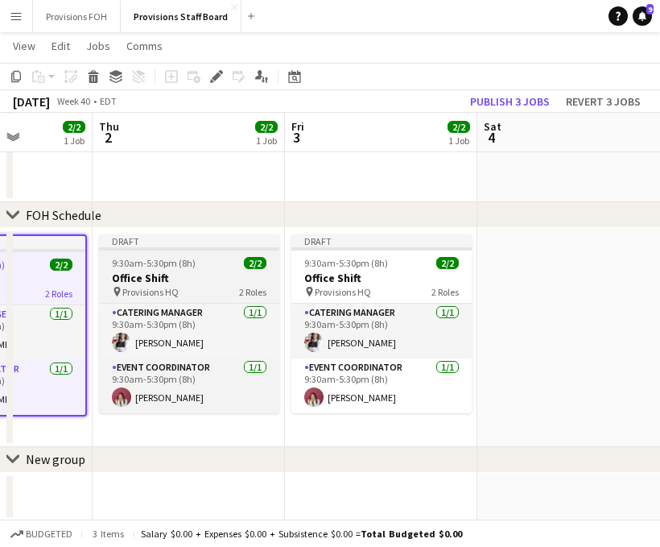
click at [193, 277] on h3 "Office Shift" at bounding box center [189, 277] width 180 height 14
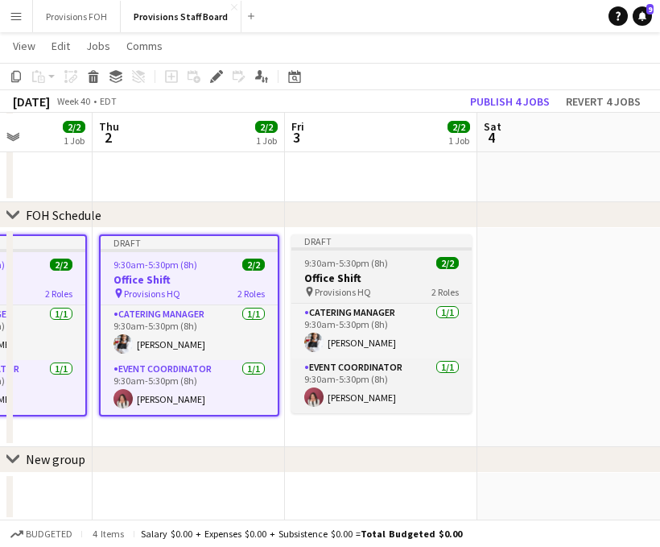
click at [417, 254] on app-job-card "Draft 9:30am-5:30pm (8h) 2/2 Office Shift pin Provisions HQ 2 Roles Catering Ma…" at bounding box center [381, 323] width 180 height 179
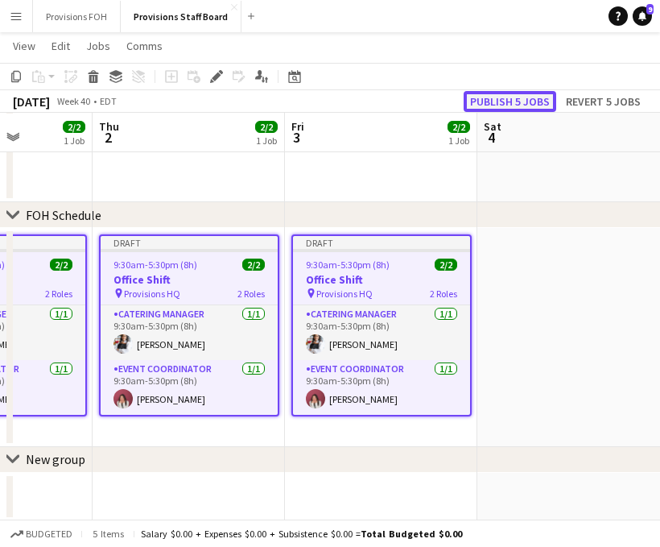
click at [505, 100] on button "Publish 5 jobs" at bounding box center [510, 101] width 93 height 21
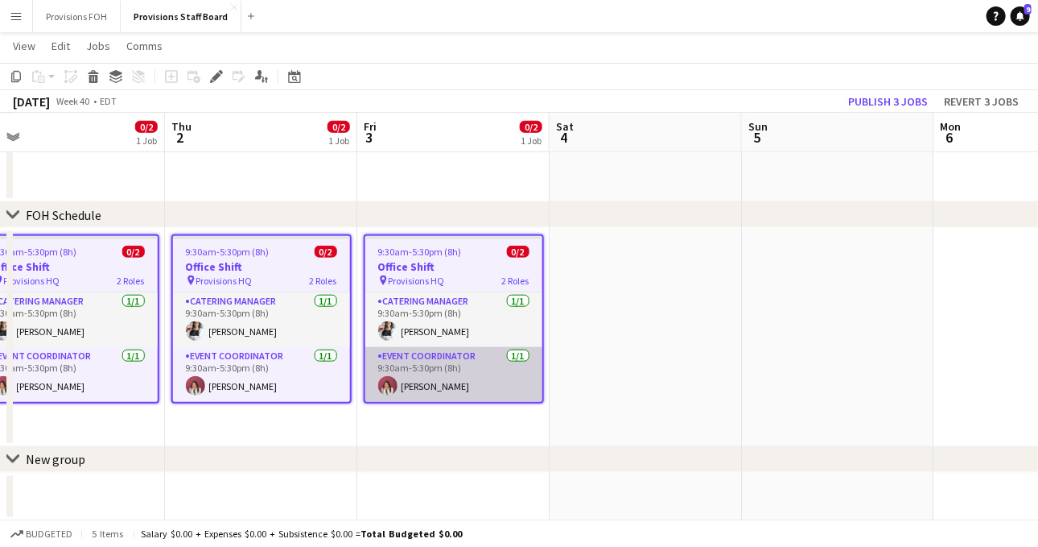
scroll to position [0, 377]
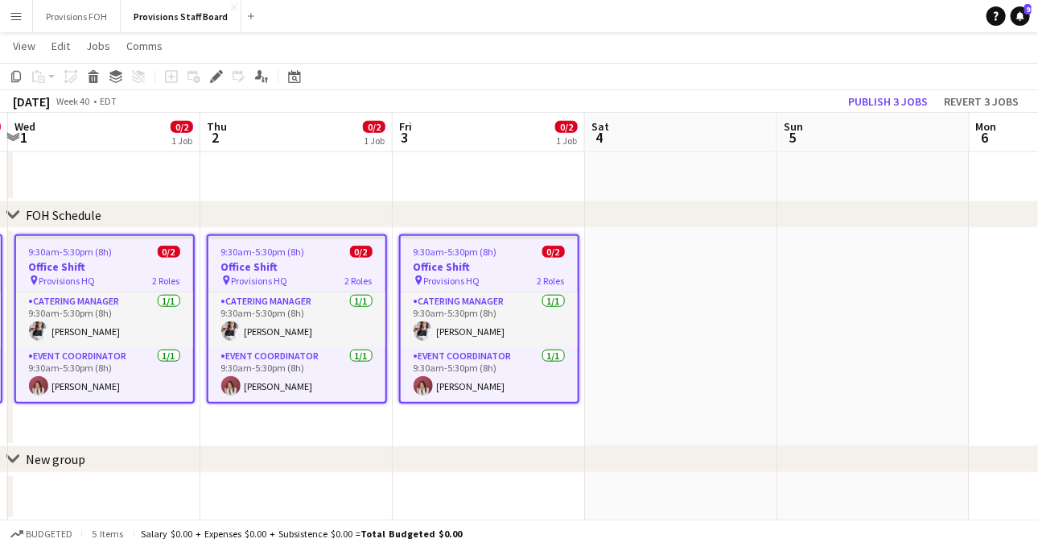
click at [309, 263] on h3 "Office Shift" at bounding box center [296, 266] width 177 height 14
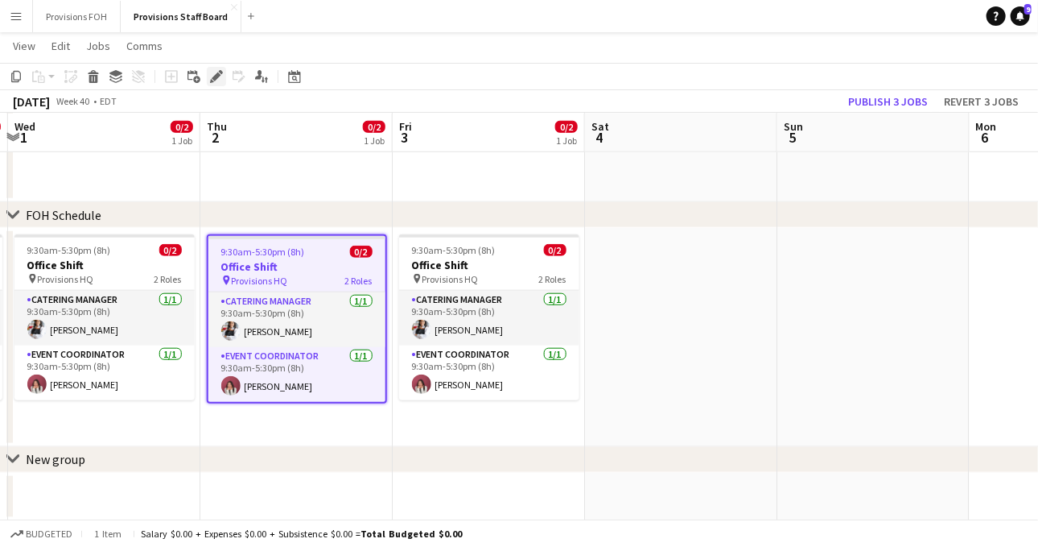
click at [211, 76] on icon "Edit" at bounding box center [216, 76] width 13 height 13
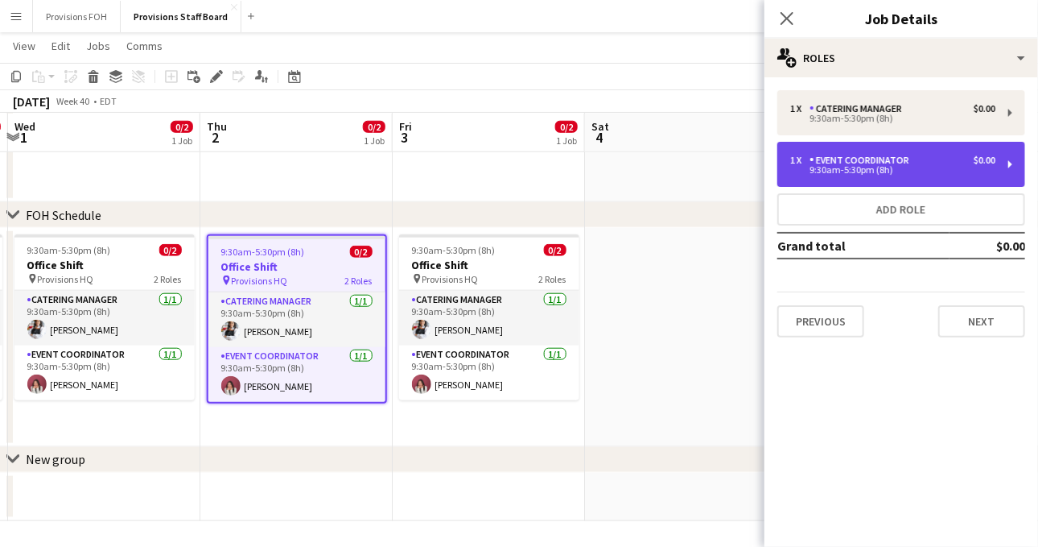
click at [901, 170] on div "9:30am-5:30pm (8h)" at bounding box center [893, 170] width 205 height 8
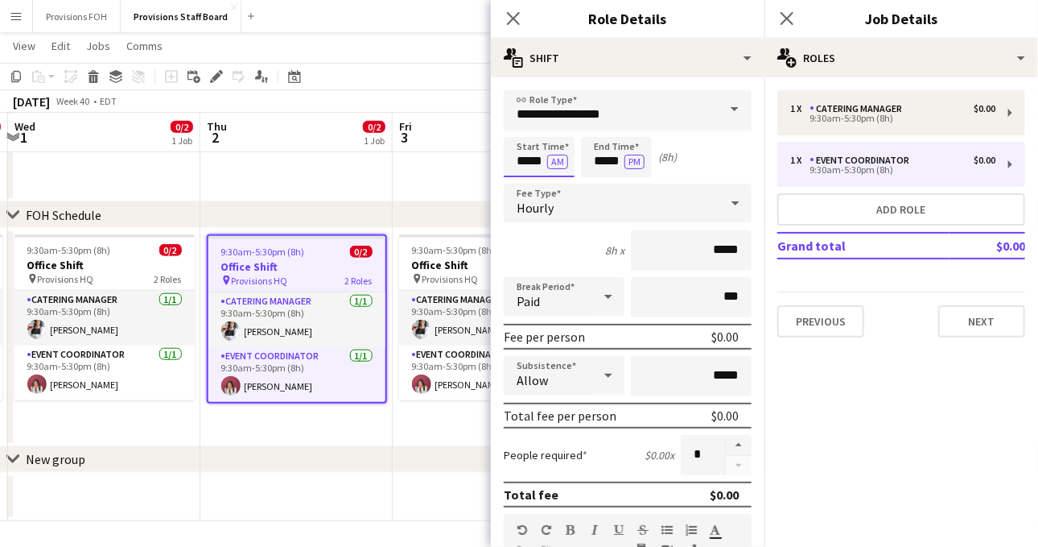
click at [533, 165] on input "*****" at bounding box center [539, 157] width 71 height 40
click at [569, 163] on input "*****" at bounding box center [539, 157] width 71 height 40
type input "*****"
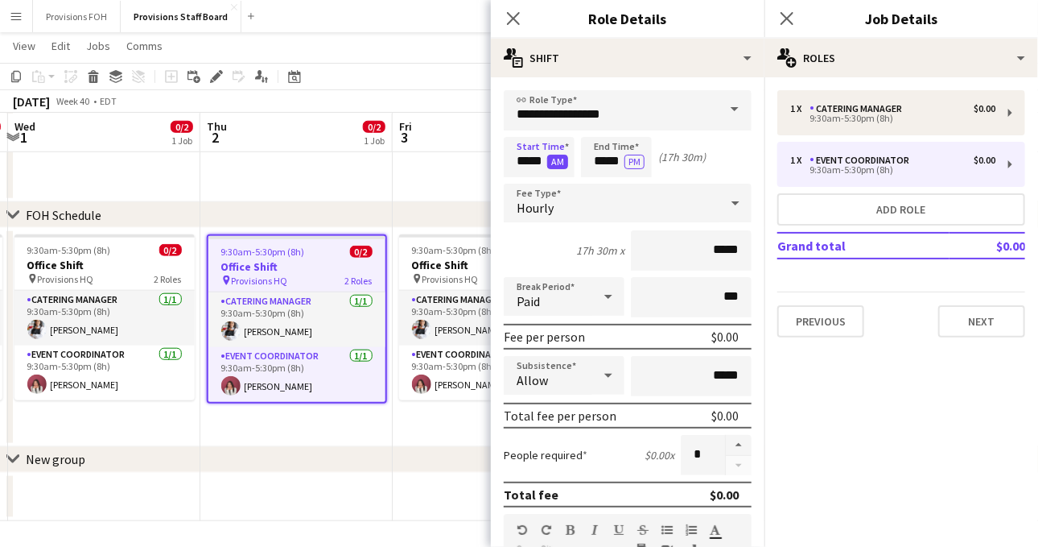
click at [564, 161] on button "AM" at bounding box center [557, 162] width 21 height 14
click at [596, 161] on input "*****" at bounding box center [616, 157] width 71 height 40
type input "****"
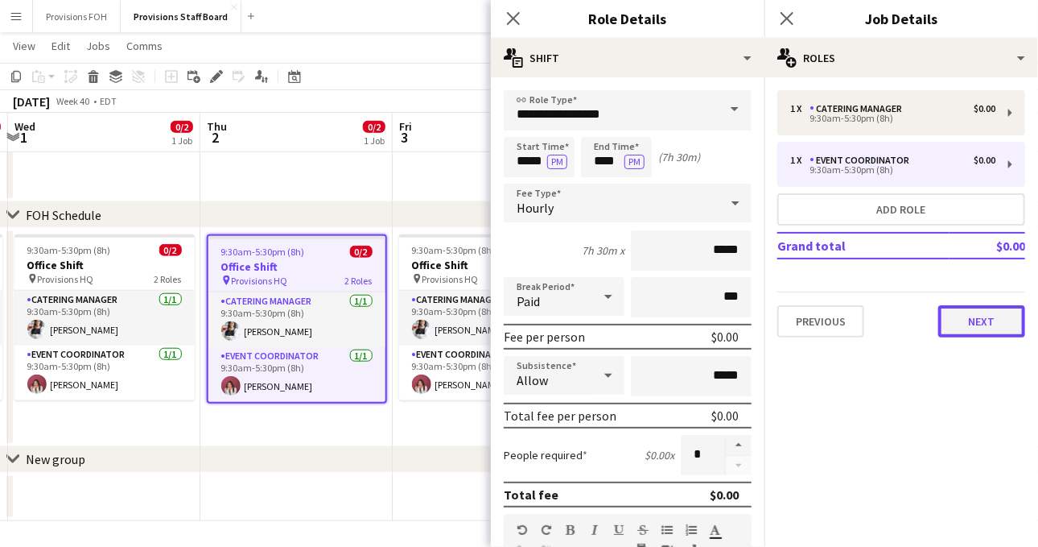
click at [974, 322] on button "Next" at bounding box center [982, 321] width 87 height 32
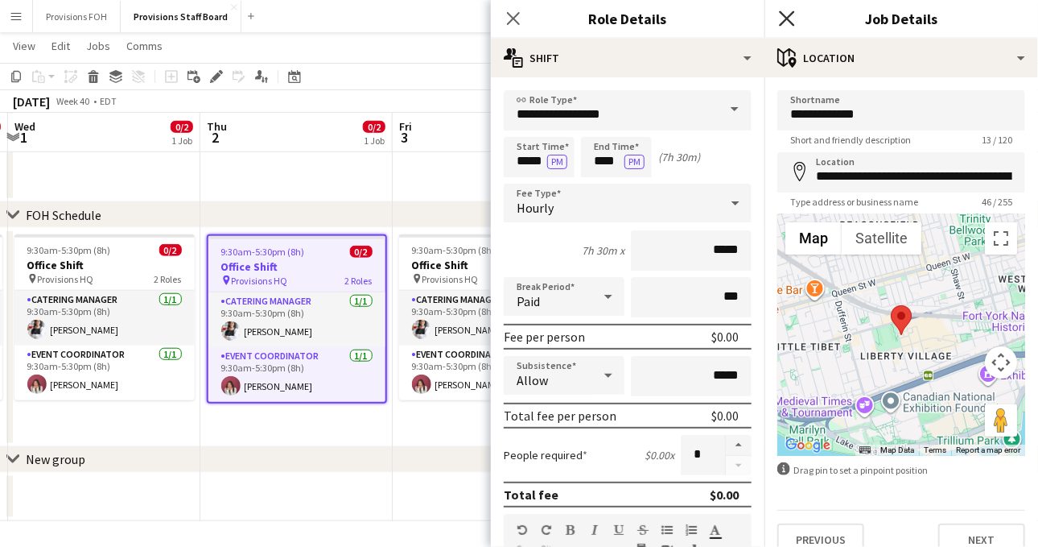
click at [791, 21] on icon "Close pop-in" at bounding box center [786, 17] width 15 height 15
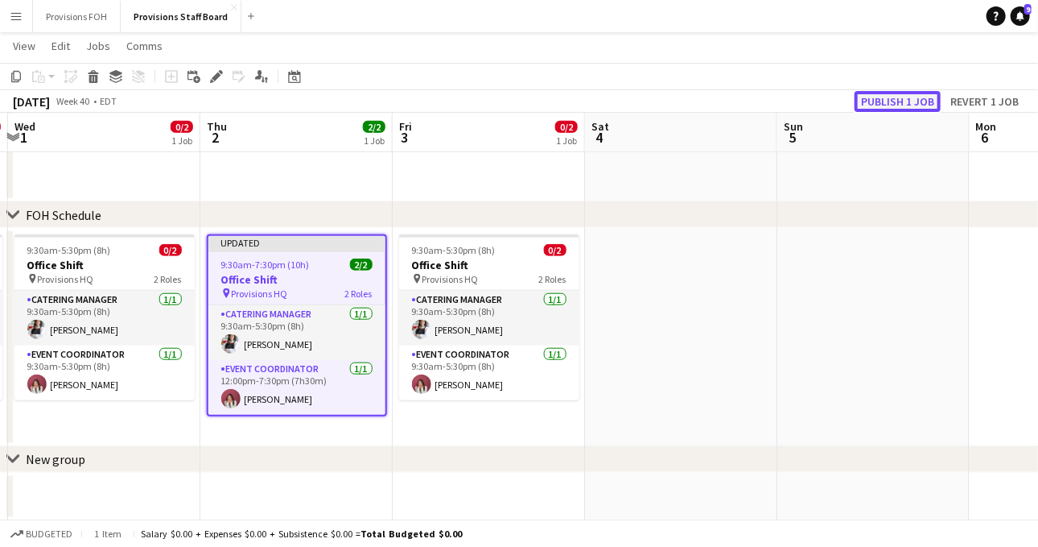
click at [882, 99] on button "Publish 1 job" at bounding box center [898, 101] width 86 height 21
